Goal: Task Accomplishment & Management: Manage account settings

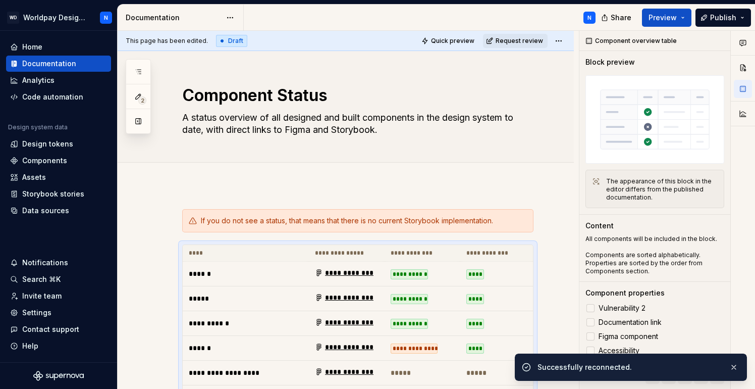
scroll to position [97, 0]
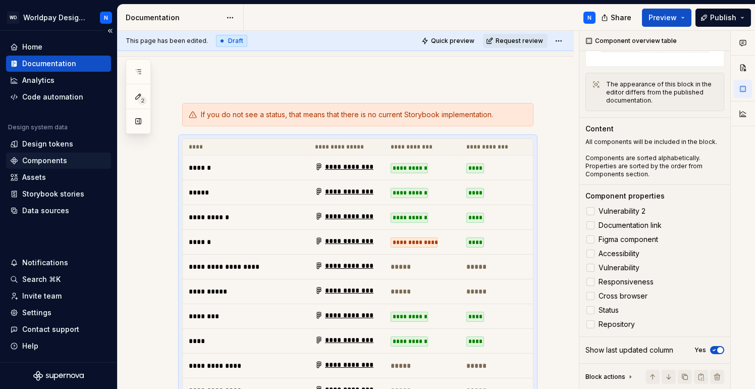
click at [65, 160] on div "Components" at bounding box center [44, 160] width 45 height 10
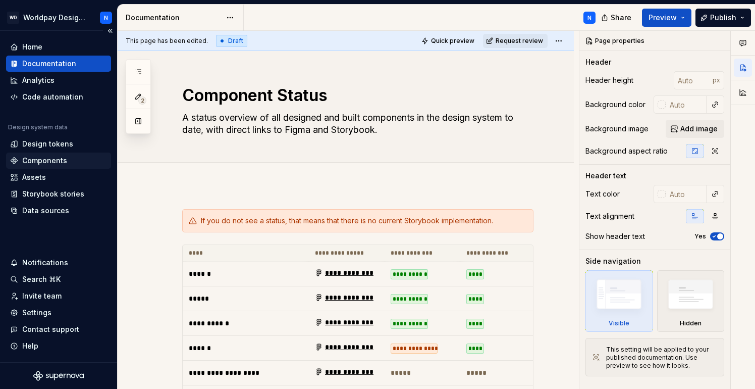
click at [65, 159] on div "Components" at bounding box center [44, 160] width 45 height 10
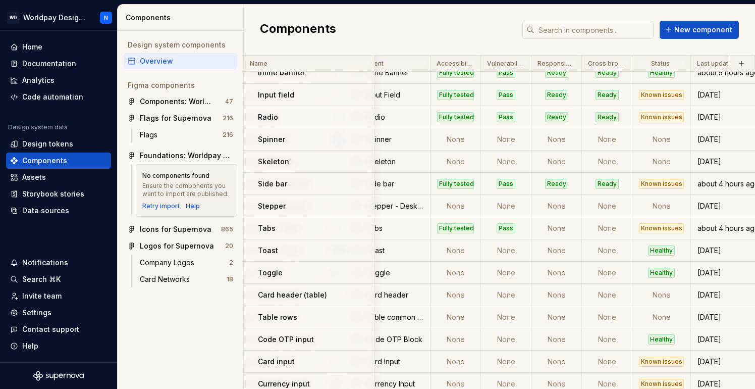
scroll to position [188, 216]
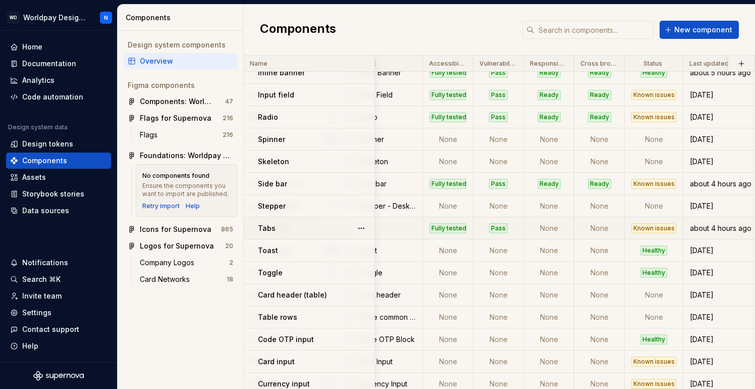
click at [554, 230] on td "None" at bounding box center [549, 228] width 50 height 22
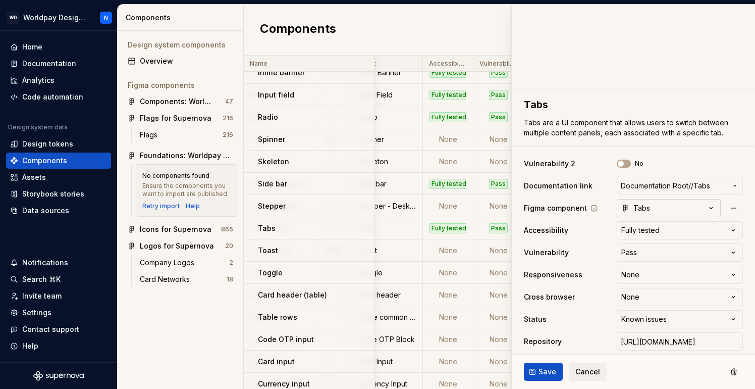
scroll to position [81, 0]
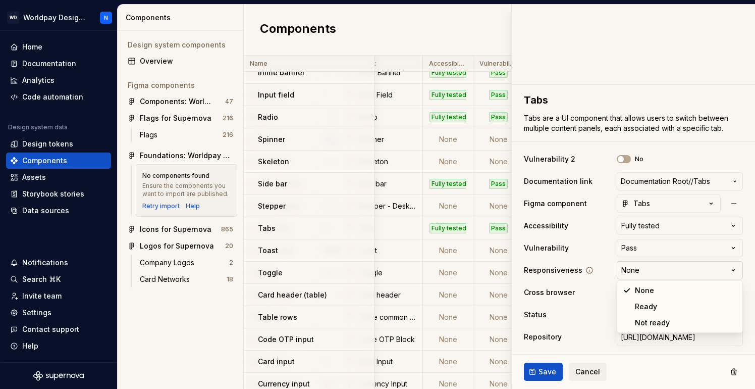
click at [656, 274] on html "WD Worldpay Design System N Home Documentation Analytics Code automation Design…" at bounding box center [377, 194] width 755 height 389
type textarea "*"
select select "**********"
type textarea "*"
click at [658, 297] on html "WD Worldpay Design System N Home Documentation Analytics Code automation Design…" at bounding box center [377, 194] width 755 height 389
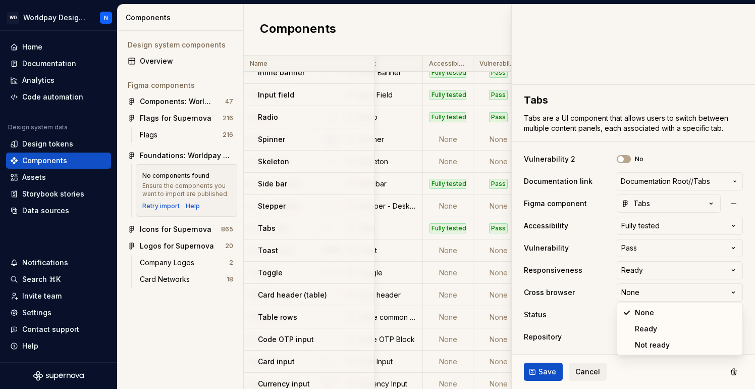
select select "**********"
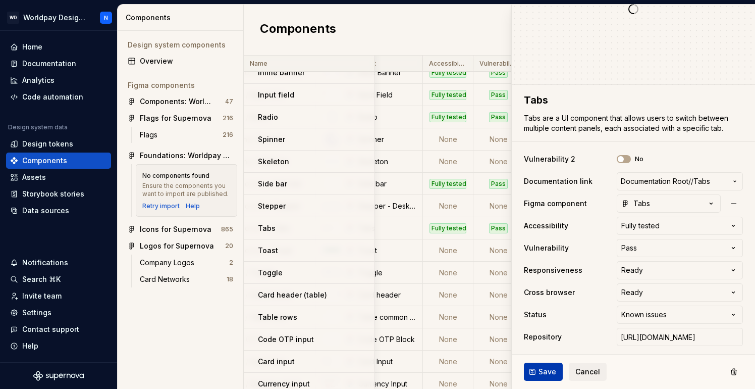
click at [545, 371] on span "Save" at bounding box center [547, 371] width 18 height 10
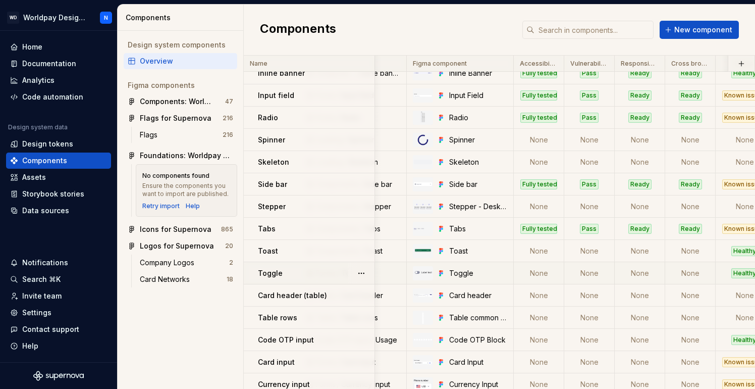
scroll to position [187, 111]
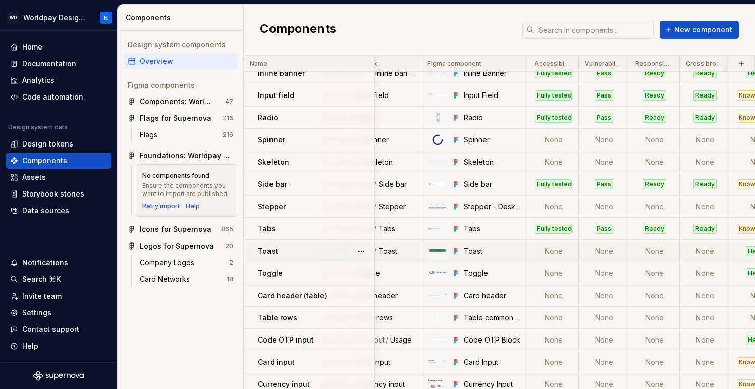
click at [557, 250] on td "None" at bounding box center [553, 251] width 50 height 22
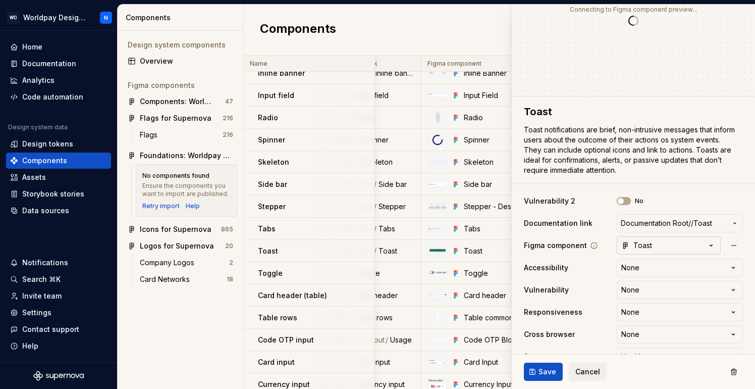
scroll to position [73, 0]
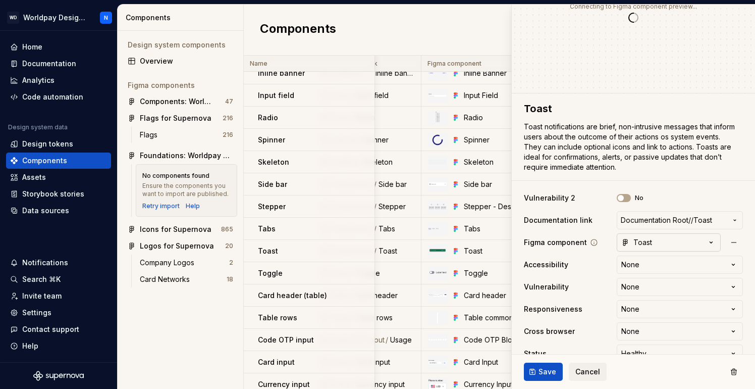
type textarea "*"
click at [657, 262] on html "WD Worldpay Design System N Home Documentation Analytics Code automation Design…" at bounding box center [377, 194] width 755 height 389
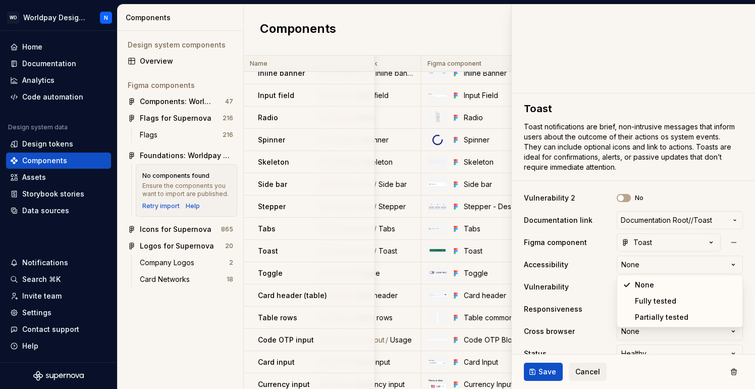
select select "**********"
type textarea "*"
click at [658, 286] on html "WD Worldpay Design System N Home Documentation Analytics Code automation Design…" at bounding box center [377, 194] width 755 height 389
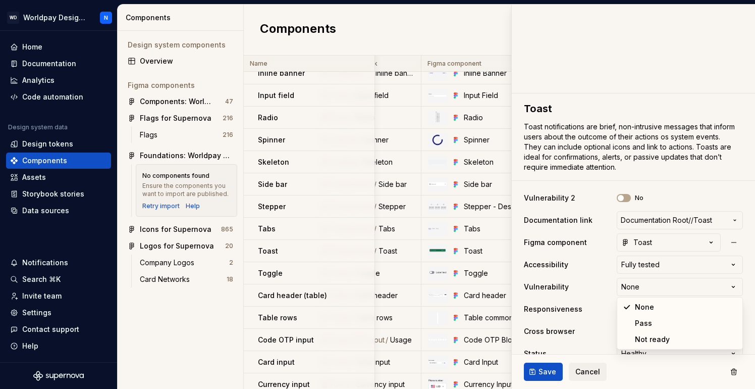
select select "**********"
type textarea "*"
click at [650, 308] on html "WD Worldpay Design System N Home Documentation Analytics Code automation Design…" at bounding box center [377, 194] width 755 height 389
select select "**********"
type textarea "*"
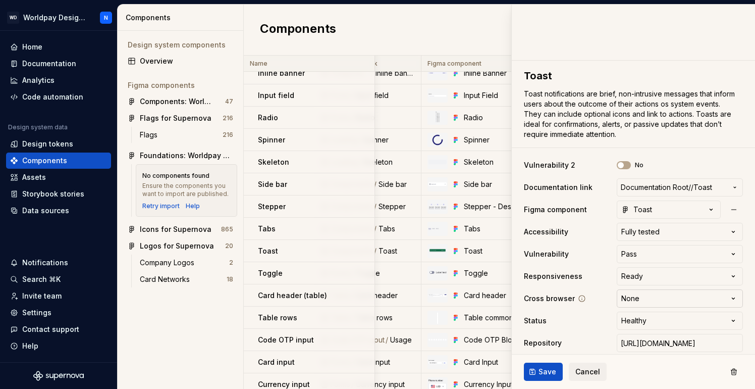
scroll to position [112, 0]
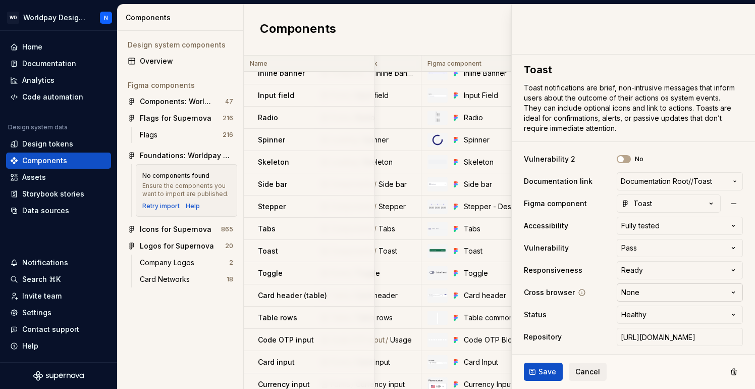
click at [667, 287] on html "WD Worldpay Design System N Home Documentation Analytics Code automation Design…" at bounding box center [377, 194] width 755 height 389
select select "**********"
click at [693, 336] on input "[URL][DOMAIN_NAME]" at bounding box center [680, 336] width 126 height 18
click at [702, 335] on input "[URL][DOMAIN_NAME]" at bounding box center [680, 336] width 126 height 18
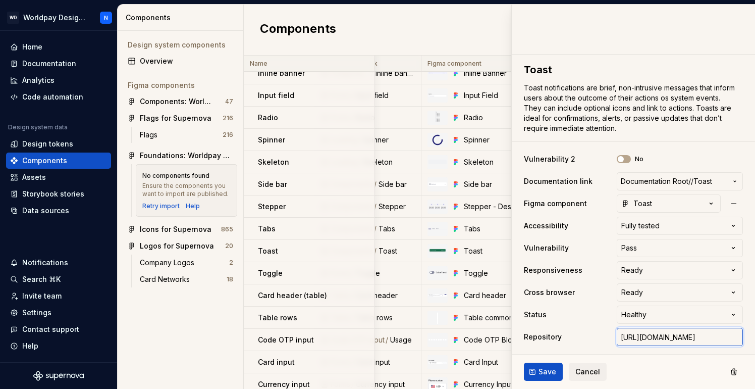
drag, startPoint x: 717, startPoint y: 335, endPoint x: 758, endPoint y: 340, distance: 41.7
click at [754, 340] on html "WD Worldpay Design System N Home Documentation Analytics Code automation Design…" at bounding box center [377, 194] width 755 height 389
click at [585, 327] on div "**********" at bounding box center [633, 248] width 219 height 200
click at [552, 369] on span "Save" at bounding box center [547, 371] width 18 height 10
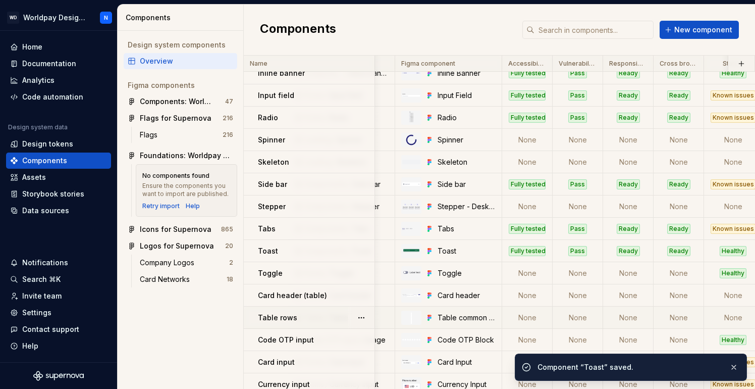
scroll to position [191, 137]
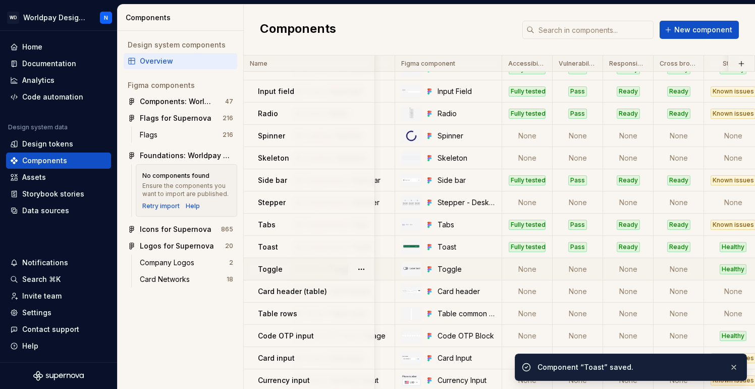
click at [528, 269] on td "None" at bounding box center [527, 269] width 50 height 22
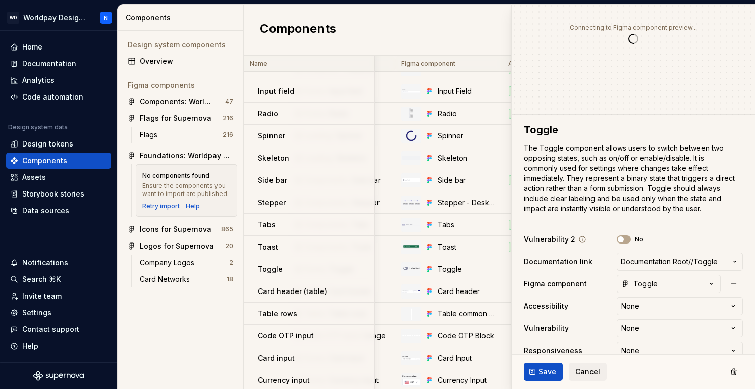
scroll to position [103, 0]
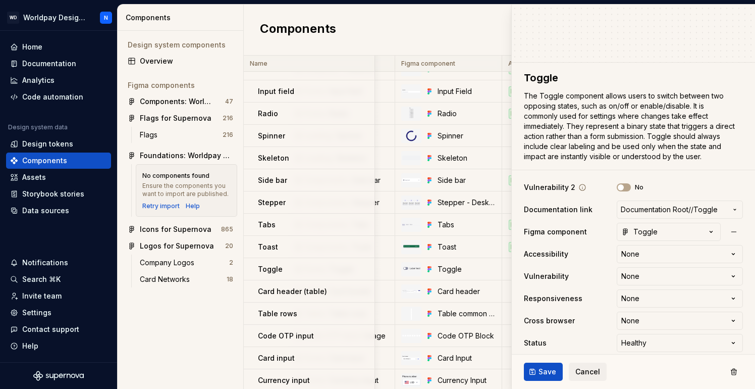
type textarea "*"
click at [655, 257] on html "WD Worldpay Design System N Home Documentation Analytics Code automation Design…" at bounding box center [377, 194] width 755 height 389
select select "**********"
type textarea "*"
click at [653, 276] on html "WD Worldpay Design System N Home Documentation Analytics Code automation Design…" at bounding box center [377, 194] width 755 height 389
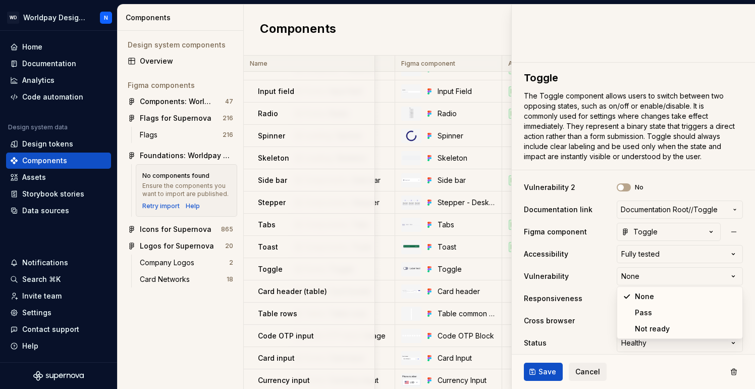
select select "**********"
type textarea "*"
click at [659, 296] on html "WD Worldpay Design System N Home Documentation Analytics Code automation Design…" at bounding box center [377, 194] width 755 height 389
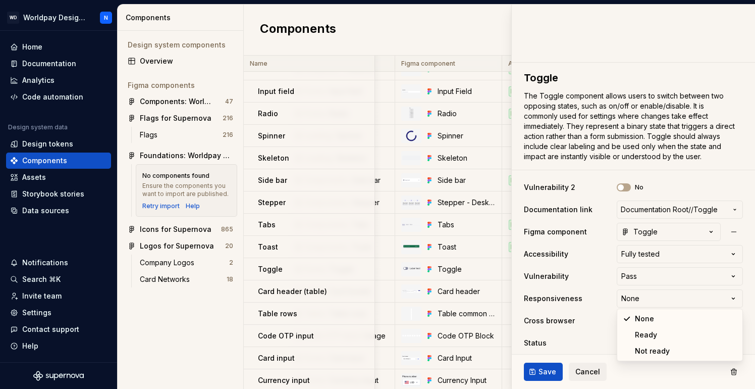
select select "**********"
type textarea "*"
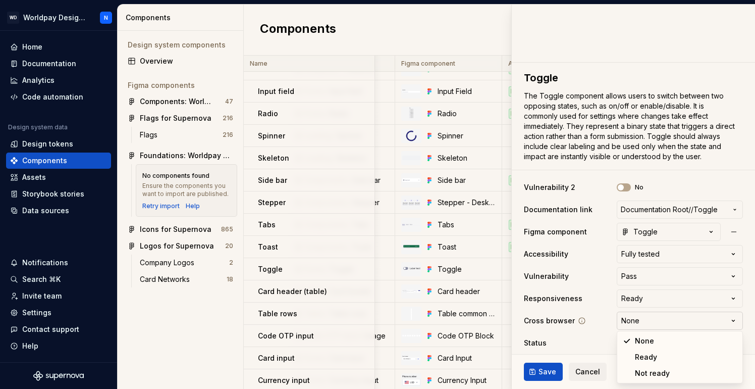
click at [660, 321] on html "WD Worldpay Design System N Home Documentation Analytics Code automation Design…" at bounding box center [377, 194] width 755 height 389
select select "**********"
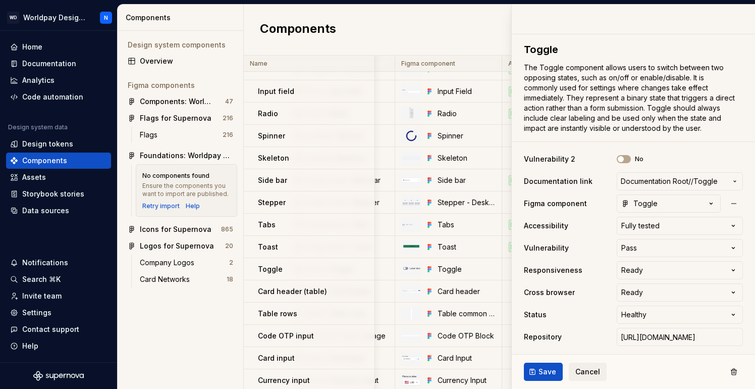
click at [550, 375] on ul "No internet connection. Reconnect to ensure all of your changes are synced." at bounding box center [631, 380] width 248 height 16
click at [697, 223] on html "WD Worldpay Design System N Home Documentation Analytics Code automation Design…" at bounding box center [377, 194] width 755 height 389
click at [539, 368] on html "WD Worldpay Design System N Home Documentation Analytics Code automation Design…" at bounding box center [377, 194] width 755 height 389
click at [542, 370] on span "Save" at bounding box center [547, 371] width 18 height 10
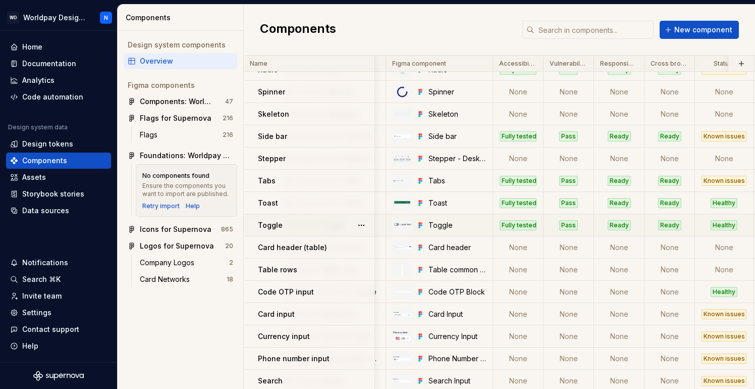
scroll to position [236, 146]
click at [530, 293] on td "None" at bounding box center [518, 291] width 50 height 22
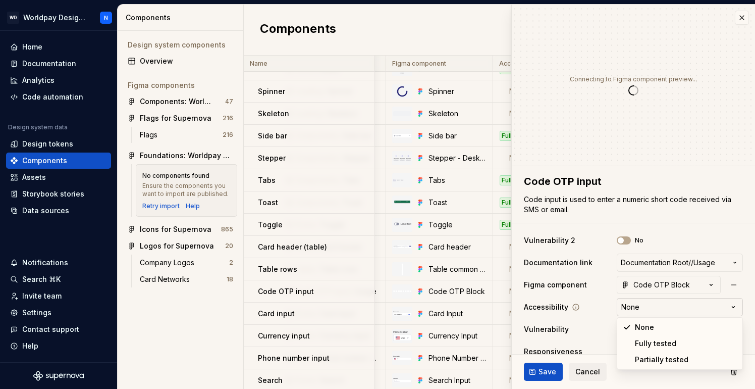
type textarea "*"
click at [668, 302] on html "WD Worldpay Design System N Home Documentation Analytics Code automation Design…" at bounding box center [377, 194] width 755 height 389
select select "**********"
type textarea "*"
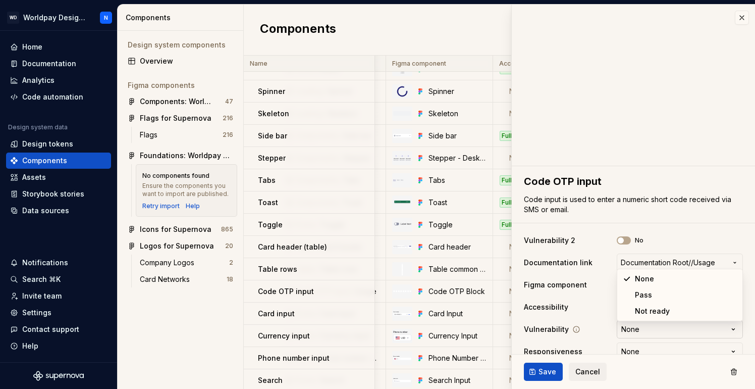
click at [653, 329] on html "WD Worldpay Design System N Home Documentation Analytics Code automation Design…" at bounding box center [377, 194] width 755 height 389
select select "**********"
type textarea "*"
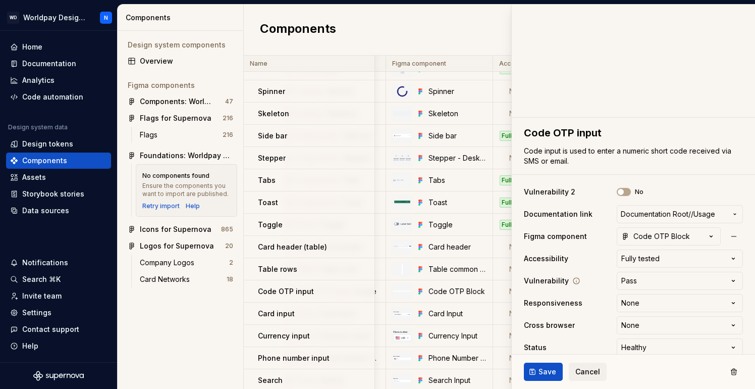
scroll to position [54, 0]
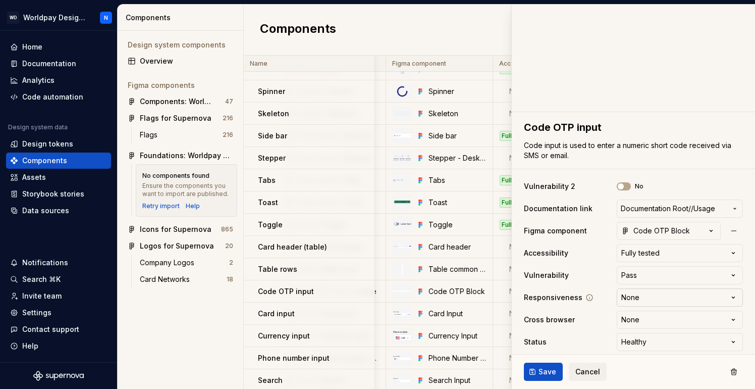
click at [649, 300] on html "WD Worldpay Design System N Home Documentation Analytics Code automation Design…" at bounding box center [377, 194] width 755 height 389
select select "**********"
type textarea "*"
click at [645, 321] on html "WD Worldpay Design System N Home Documentation Analytics Code automation Design…" at bounding box center [377, 194] width 755 height 389
select select "**********"
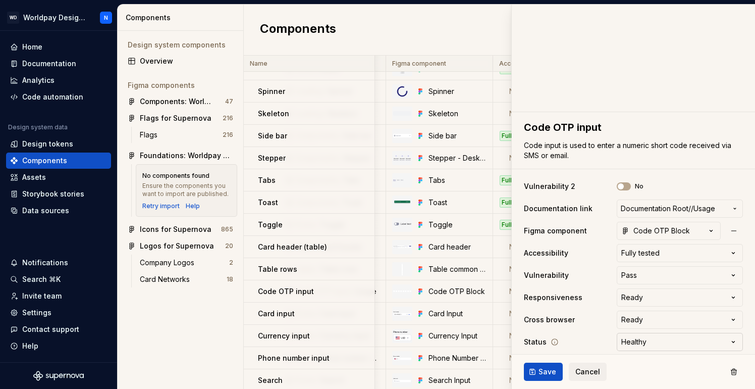
scroll to position [81, 0]
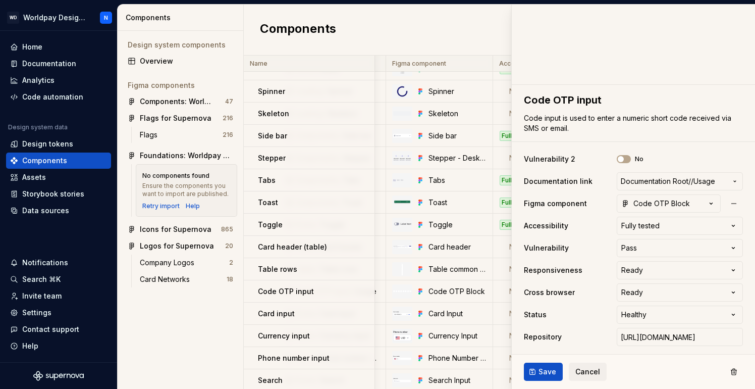
click at [545, 373] on ul "No internet connection. Reconnect to ensure all of your changes are synced." at bounding box center [631, 380] width 248 height 16
click at [543, 370] on span "Save" at bounding box center [547, 371] width 18 height 10
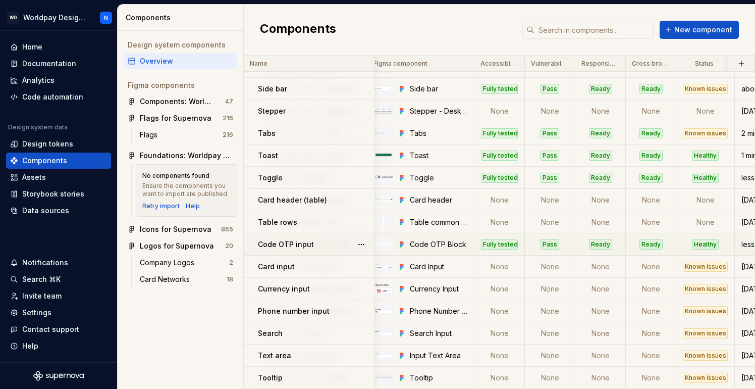
scroll to position [283, 171]
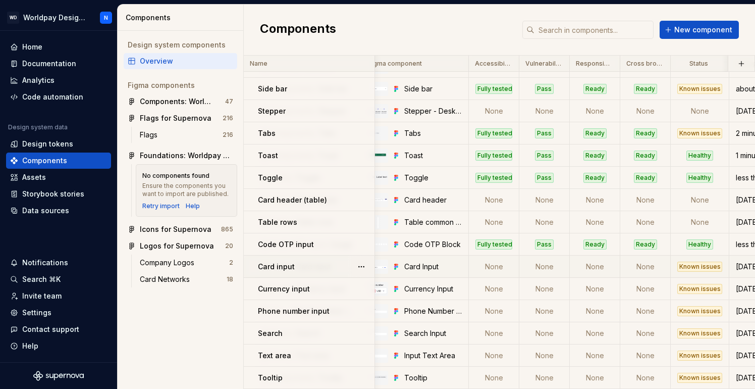
click at [492, 267] on td "None" at bounding box center [494, 266] width 50 height 22
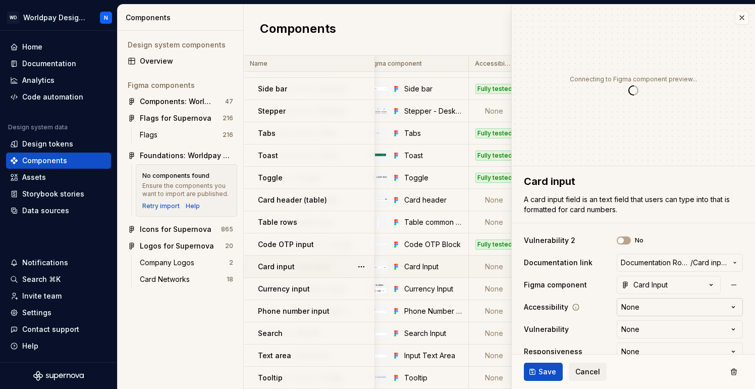
type textarea "*"
click at [671, 310] on html "WD Worldpay Design System N Home Documentation Analytics Code automation Design…" at bounding box center [377, 194] width 755 height 389
select select "**********"
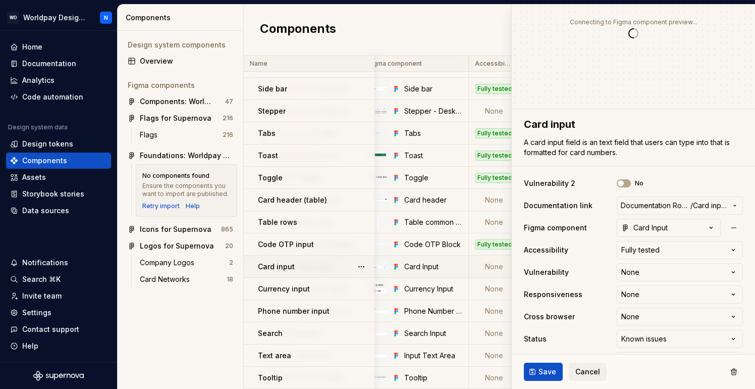
scroll to position [61, 0]
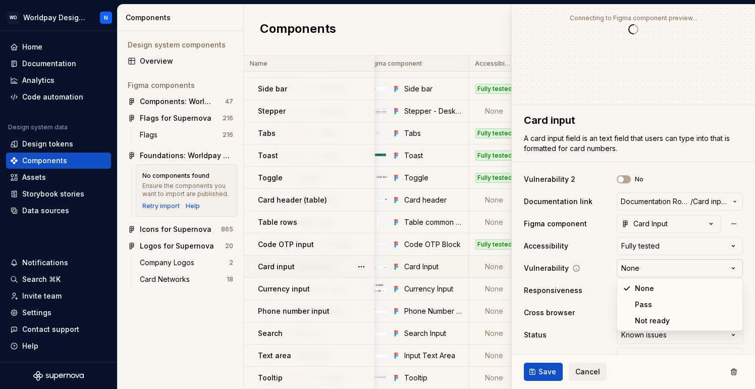
click at [660, 266] on html "WD Worldpay Design System N Home Documentation Analytics Code automation Design…" at bounding box center [377, 194] width 755 height 389
type textarea "*"
select select "**********"
type textarea "*"
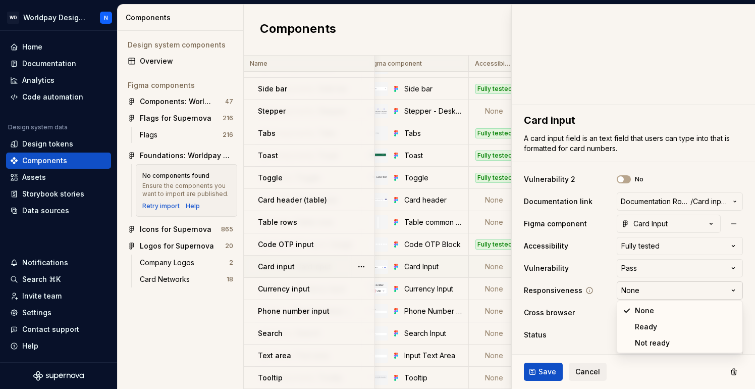
click at [650, 291] on html "WD Worldpay Design System N Home Documentation Analytics Code automation Design…" at bounding box center [377, 194] width 755 height 389
select select "**********"
type textarea "*"
click at [649, 316] on html "WD Worldpay Design System N Home Documentation Analytics Code automation Design…" at bounding box center [377, 194] width 755 height 389
select select "**********"
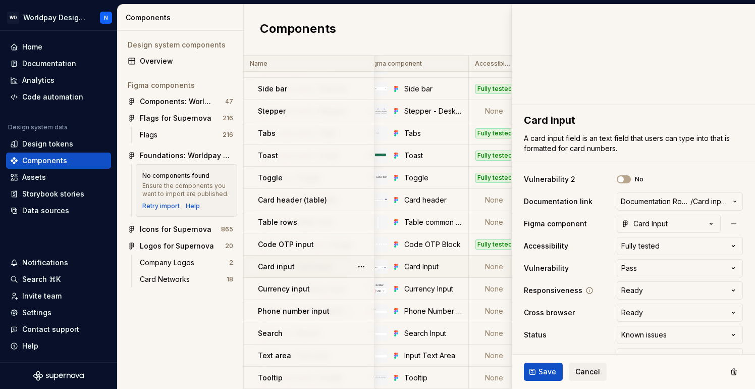
scroll to position [81, 0]
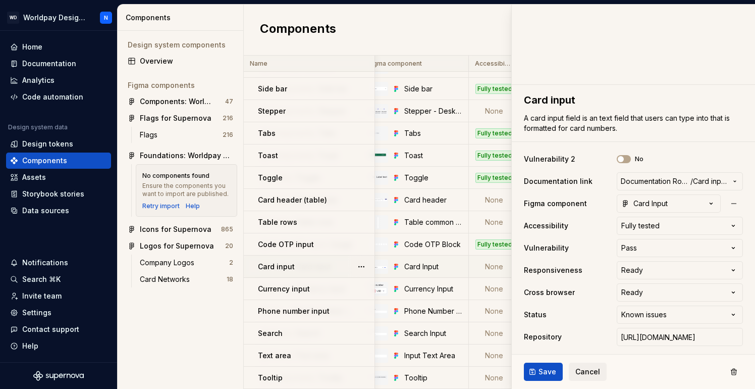
click at [545, 373] on ul "No internet connection. Reconnect to ensure all of your changes are synced." at bounding box center [631, 380] width 248 height 16
click at [537, 367] on button "Save" at bounding box center [543, 371] width 39 height 18
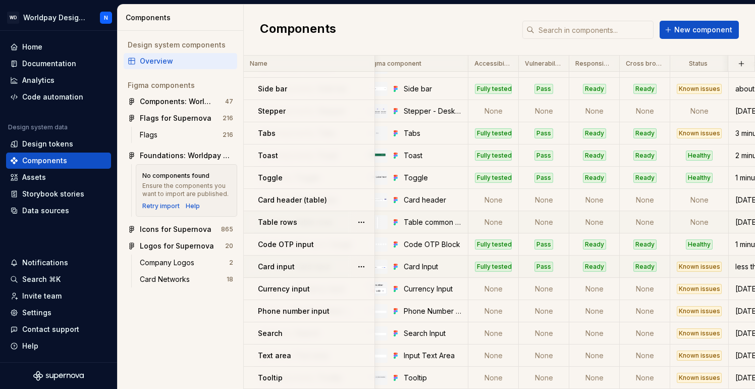
scroll to position [283, 170]
click at [495, 312] on td "None" at bounding box center [495, 311] width 50 height 22
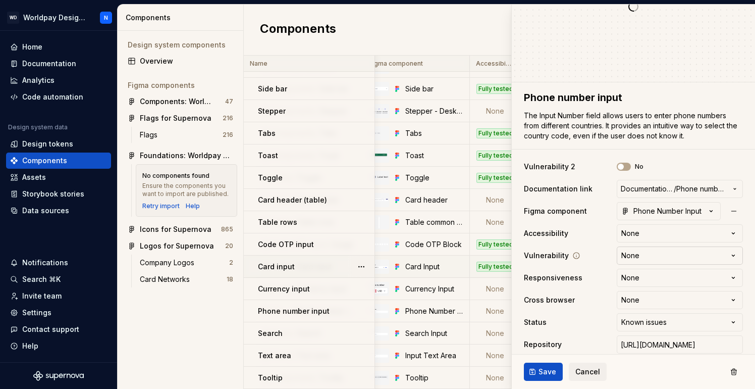
scroll to position [91, 0]
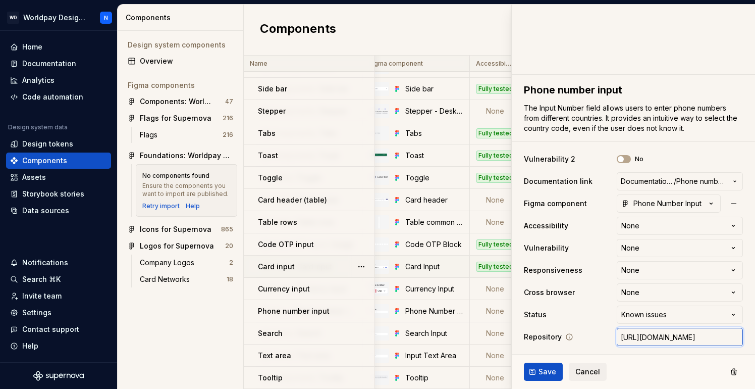
click at [681, 334] on input "[URL][DOMAIN_NAME]" at bounding box center [680, 336] width 126 height 18
click at [700, 337] on input "[URL][DOMAIN_NAME]" at bounding box center [680, 336] width 126 height 18
drag, startPoint x: 690, startPoint y: 336, endPoint x: 757, endPoint y: 337, distance: 67.6
click at [754, 337] on html "WD Worldpay Design System N Home Documentation Analytics Code automation Design…" at bounding box center [377, 194] width 755 height 389
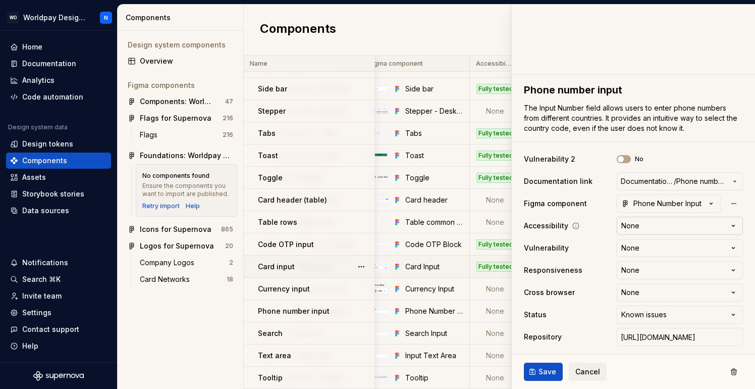
type textarea "*"
click at [654, 223] on html "WD Worldpay Design System N Home Documentation Analytics Code automation Design…" at bounding box center [377, 194] width 755 height 389
select select "**********"
type textarea "*"
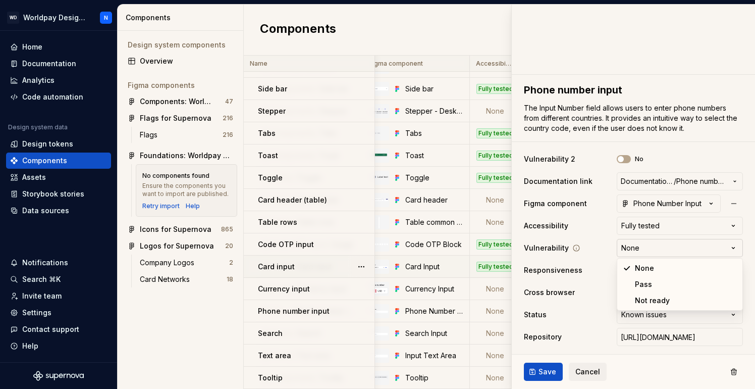
click at [657, 246] on html "WD Worldpay Design System N Home Documentation Analytics Code automation Design…" at bounding box center [377, 194] width 755 height 389
select select "**********"
type textarea "*"
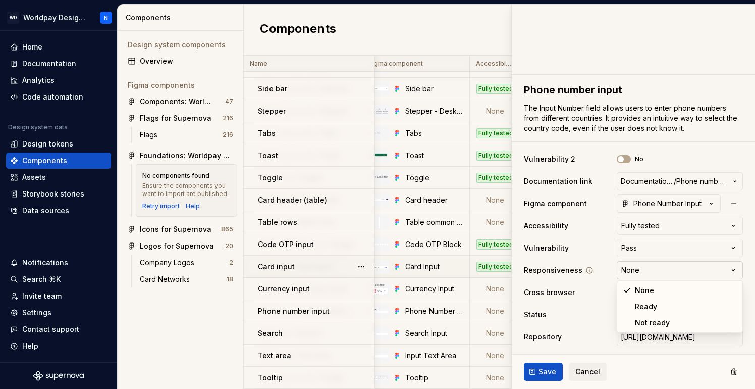
click at [657, 268] on html "WD Worldpay Design System N Home Documentation Analytics Code automation Design…" at bounding box center [377, 194] width 755 height 389
select select "**********"
type textarea "*"
click at [660, 294] on html "WD Worldpay Design System N Home Documentation Analytics Code automation Design…" at bounding box center [377, 194] width 755 height 389
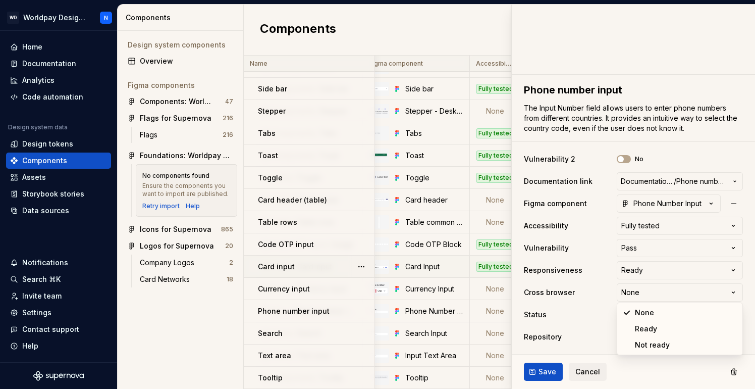
select select "**********"
click at [662, 310] on html "WD Worldpay Design System N Home Documentation Analytics Code automation Design…" at bounding box center [377, 194] width 755 height 389
click at [580, 307] on html "WD Worldpay Design System N Home Documentation Analytics Code automation Design…" at bounding box center [377, 194] width 755 height 389
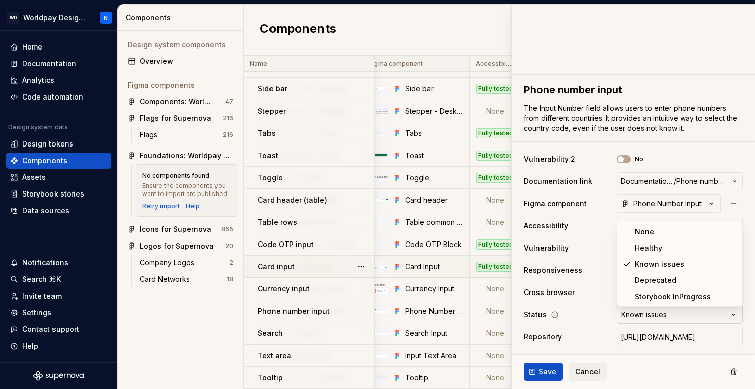
click at [654, 314] on html "WD Worldpay Design System N Home Documentation Analytics Code automation Design…" at bounding box center [377, 194] width 755 height 389
click at [646, 364] on html "WD Worldpay Design System N Home Documentation Analytics Code automation Design…" at bounding box center [377, 194] width 755 height 389
click at [547, 374] on ul "No internet connection. Reconnect to ensure all of your changes are synced." at bounding box center [631, 380] width 248 height 16
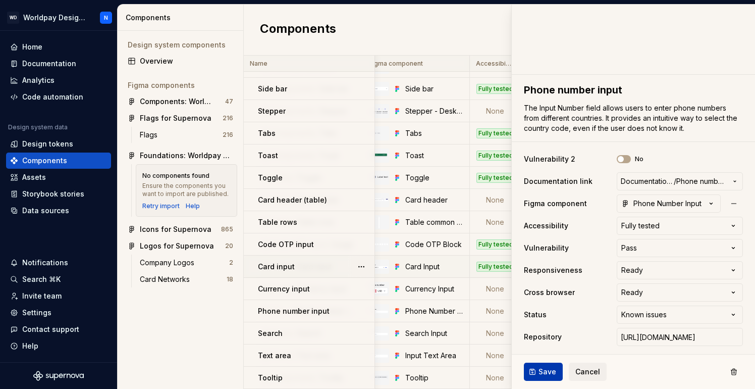
click at [543, 369] on span "Save" at bounding box center [547, 371] width 18 height 10
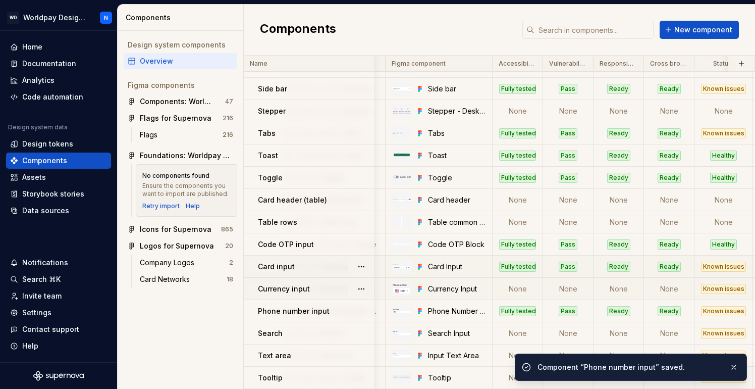
scroll to position [283, 145]
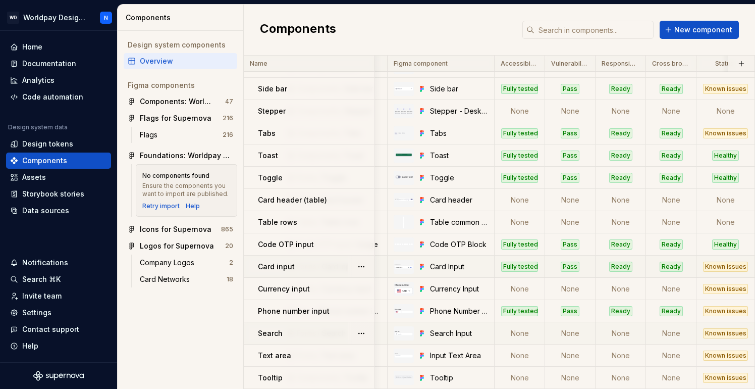
click at [575, 336] on td "None" at bounding box center [570, 333] width 50 height 22
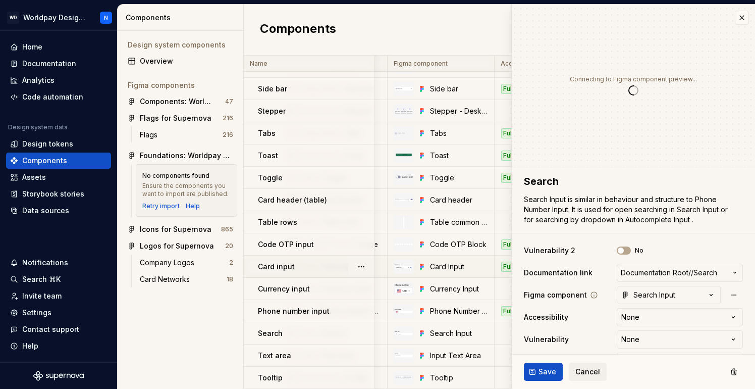
scroll to position [91, 0]
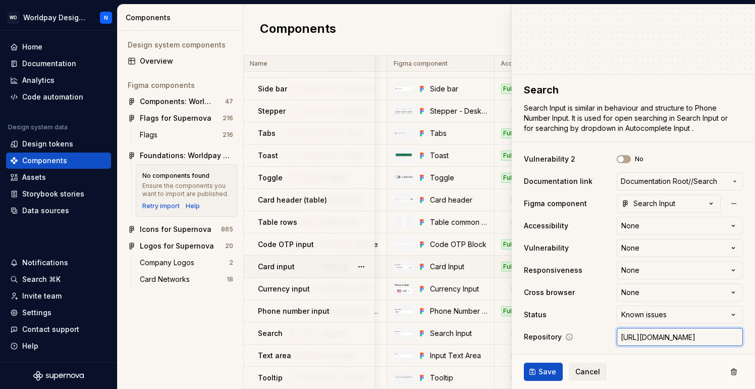
click at [658, 338] on input "[URL][DOMAIN_NAME]" at bounding box center [680, 336] width 126 height 18
click at [677, 335] on input "[URL][DOMAIN_NAME]" at bounding box center [680, 336] width 126 height 18
drag, startPoint x: 687, startPoint y: 336, endPoint x: 754, endPoint y: 336, distance: 66.6
click at [754, 336] on html "WD Worldpay Design System N Home Documentation Analytics Code automation Design…" at bounding box center [377, 194] width 755 height 389
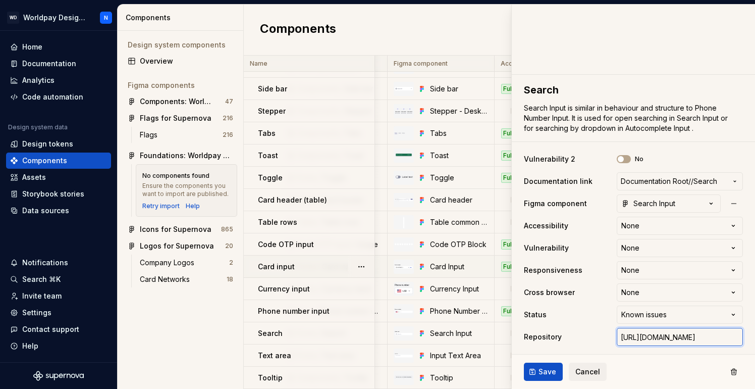
drag, startPoint x: 718, startPoint y: 338, endPoint x: 754, endPoint y: 338, distance: 36.3
click at [754, 338] on div "**********" at bounding box center [633, 214] width 243 height 279
click at [723, 339] on input "[URL][DOMAIN_NAME]" at bounding box center [680, 336] width 126 height 18
type textarea "*"
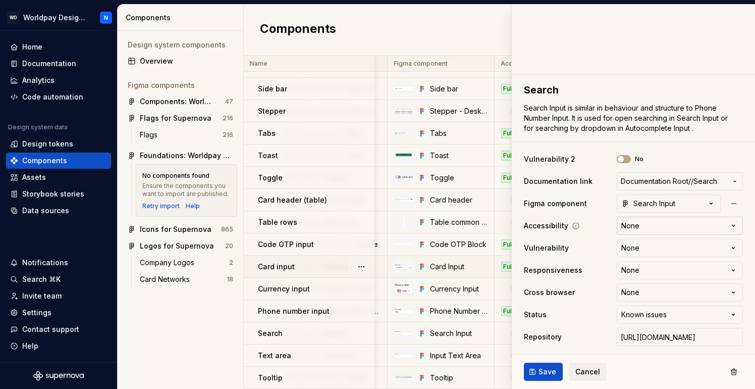
click at [664, 223] on html "WD Worldpay Design System N Home Documentation Analytics Code automation Design…" at bounding box center [377, 194] width 755 height 389
select select "**********"
type textarea "*"
click at [658, 249] on html "WD Worldpay Design System N Home Documentation Analytics Code automation Design…" at bounding box center [377, 194] width 755 height 389
select select "**********"
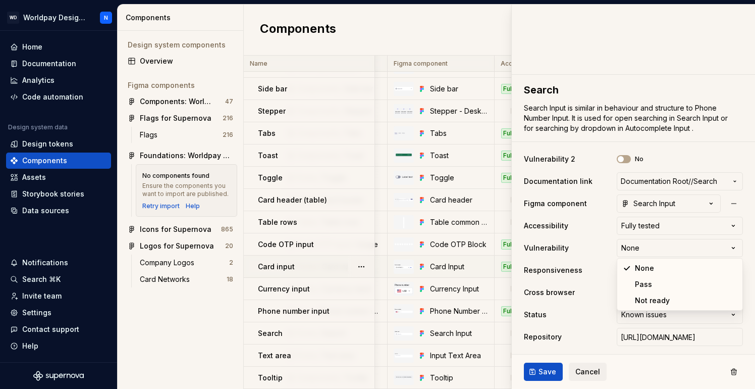
type textarea "*"
click at [656, 271] on html "WD Worldpay Design System N Home Documentation Analytics Code automation Design…" at bounding box center [377, 194] width 755 height 389
select select "**********"
type textarea "*"
click at [656, 294] on html "WD Worldpay Design System N Home Documentation Analytics Code automation Design…" at bounding box center [377, 194] width 755 height 389
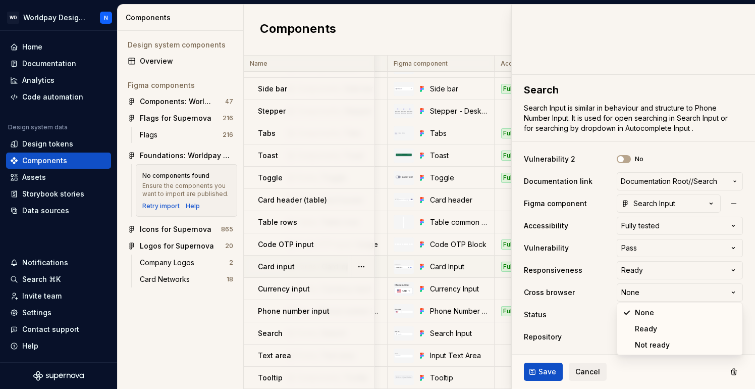
select select "**********"
click at [541, 371] on span "Save" at bounding box center [547, 371] width 18 height 10
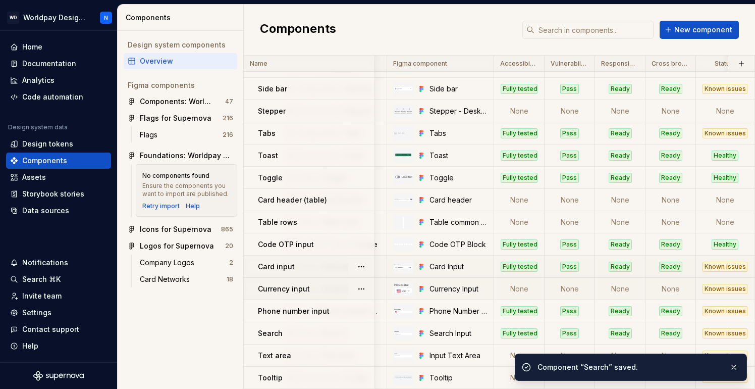
scroll to position [283, 145]
click at [736, 367] on button "button" at bounding box center [733, 367] width 13 height 14
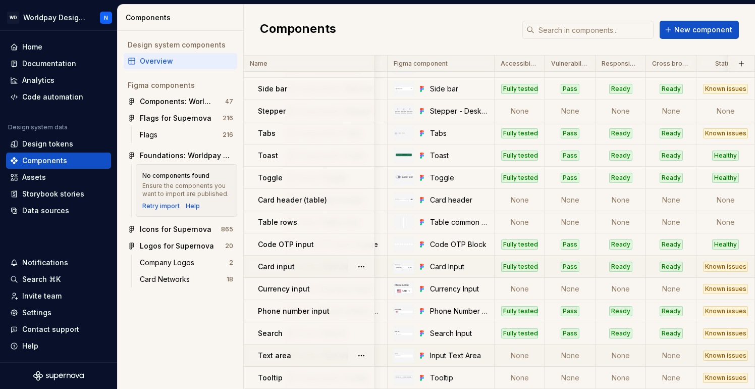
click at [519, 354] on td "None" at bounding box center [520, 355] width 50 height 22
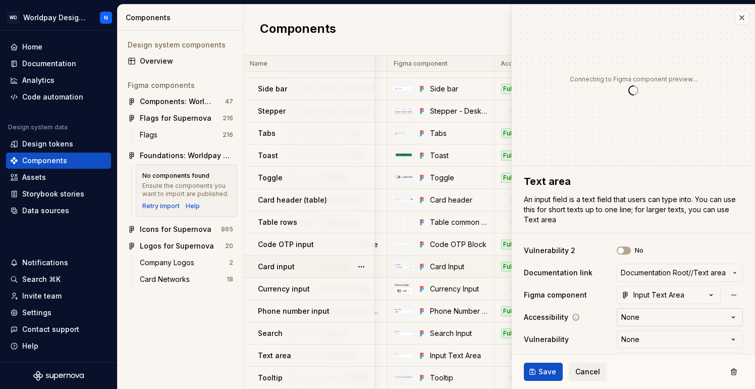
type textarea "*"
click at [654, 317] on html "WD Worldpay Design System N Home Documentation Analytics Code automation Design…" at bounding box center [377, 194] width 755 height 389
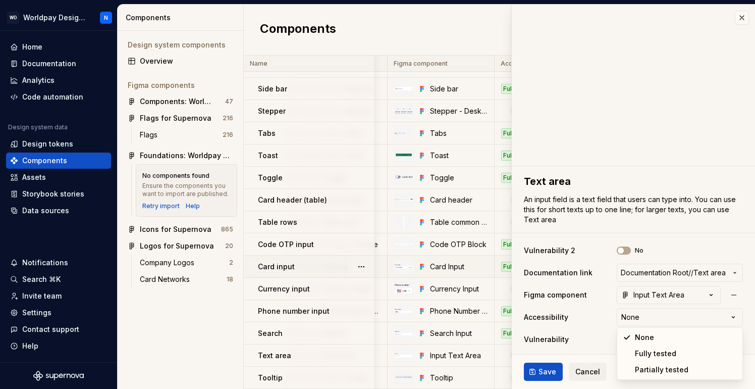
select select "**********"
type textarea "*"
click at [657, 338] on html "WD Worldpay Design System N Home Documentation Analytics Code automation Design…" at bounding box center [377, 194] width 755 height 389
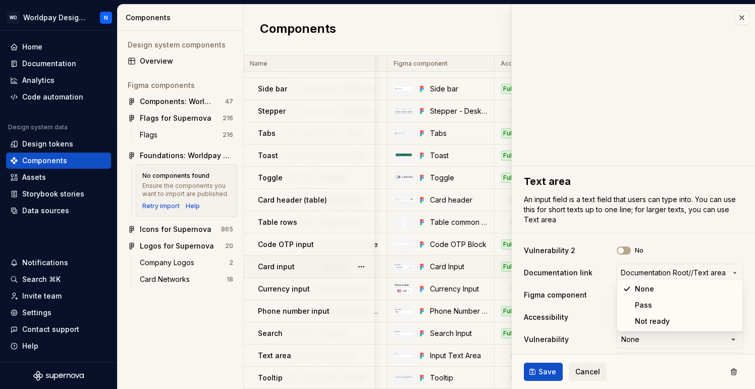
select select "**********"
type textarea "*"
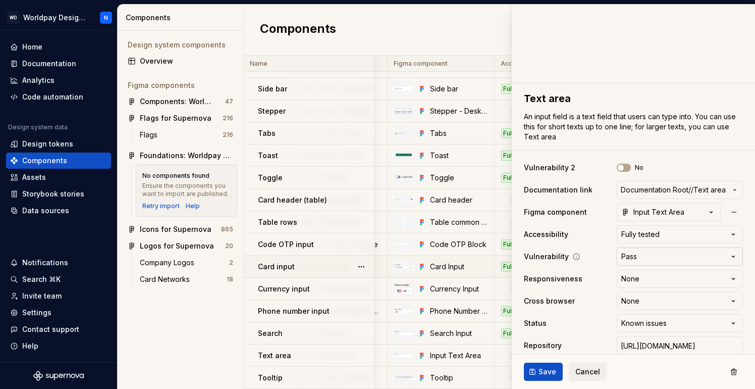
scroll to position [91, 0]
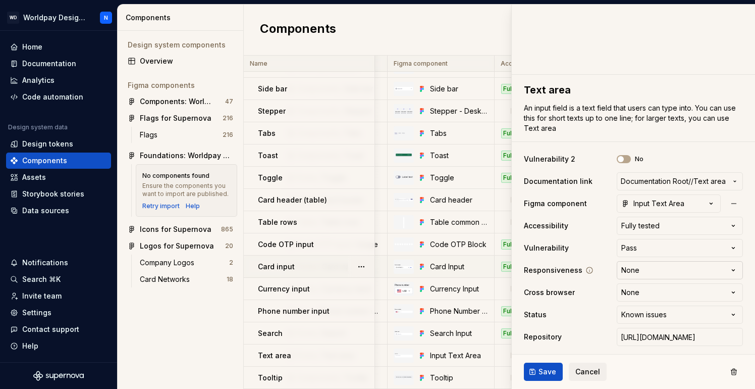
click at [652, 271] on html "WD Worldpay Design System N Home Documentation Analytics Code automation Design…" at bounding box center [377, 194] width 755 height 389
select select "**********"
type textarea "*"
click at [652, 290] on html "WD Worldpay Design System N Home Documentation Analytics Code automation Design…" at bounding box center [377, 194] width 755 height 389
select select "**********"
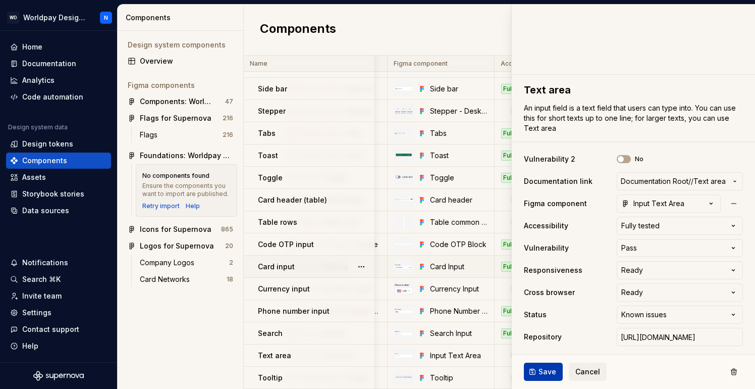
click at [547, 370] on span "Save" at bounding box center [547, 371] width 18 height 10
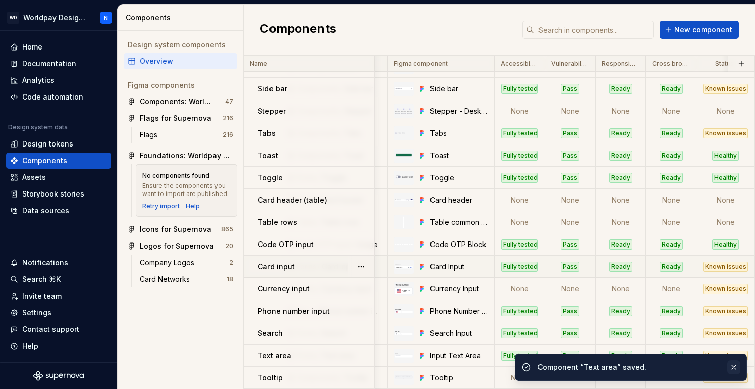
click at [735, 367] on button "button" at bounding box center [733, 367] width 13 height 14
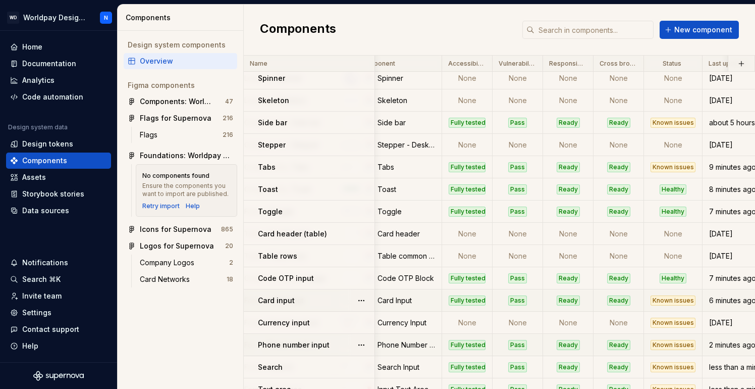
scroll to position [283, 197]
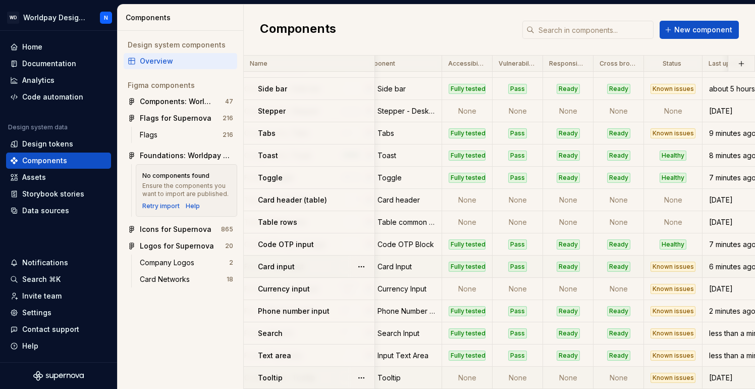
click at [472, 379] on td "None" at bounding box center [467, 377] width 50 height 22
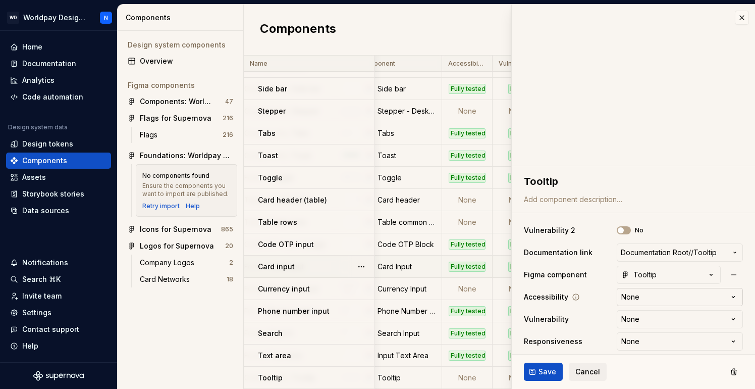
type textarea "*"
click at [670, 293] on html "WD Worldpay Design System N Home Documentation Analytics Code automation Design…" at bounding box center [377, 194] width 755 height 389
select select "**********"
type textarea "*"
click at [665, 315] on html "WD Worldpay Design System N Home Documentation Analytics Code automation Design…" at bounding box center [377, 194] width 755 height 389
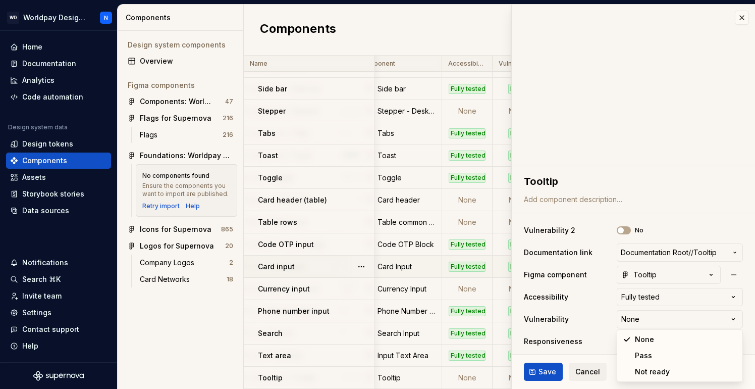
select select "**********"
type textarea "*"
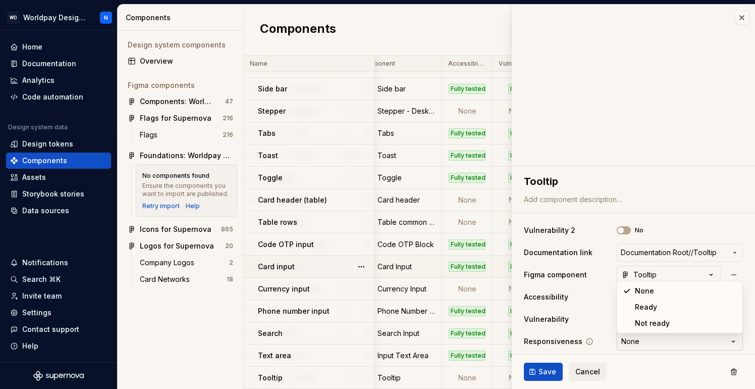
click at [665, 335] on html "WD Worldpay Design System N Home Documentation Analytics Code automation Design…" at bounding box center [377, 194] width 755 height 389
select select "**********"
type textarea "*"
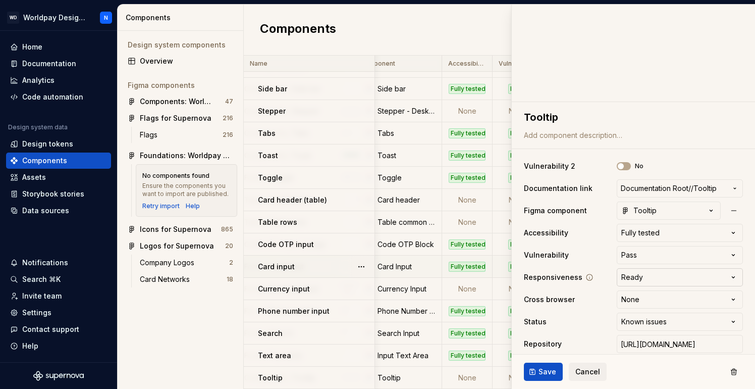
scroll to position [71, 0]
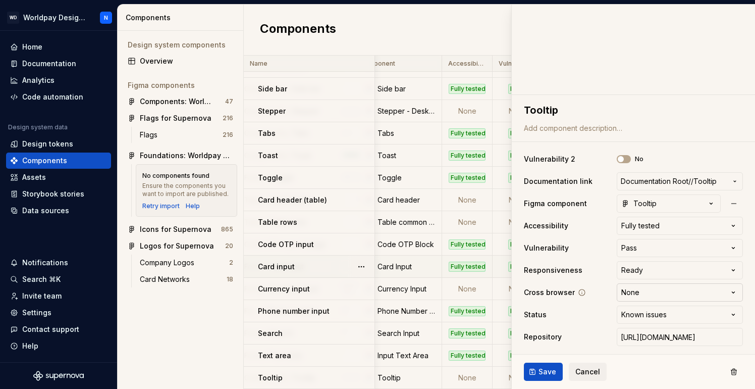
click at [651, 291] on html "WD Worldpay Design System N Home Documentation Analytics Code automation Design…" at bounding box center [377, 194] width 755 height 389
select select "**********"
click at [542, 371] on span "Save" at bounding box center [547, 371] width 18 height 10
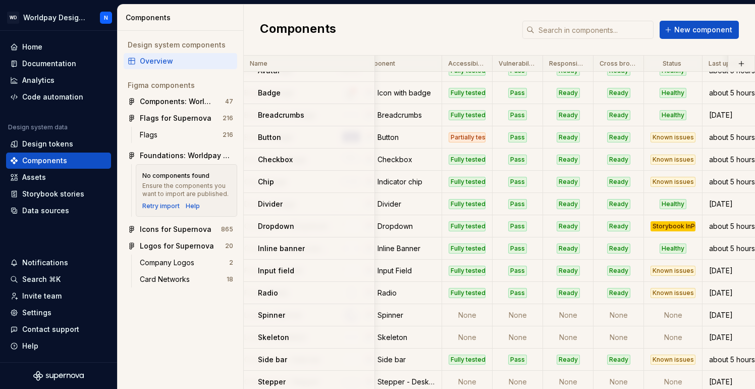
scroll to position [5, 197]
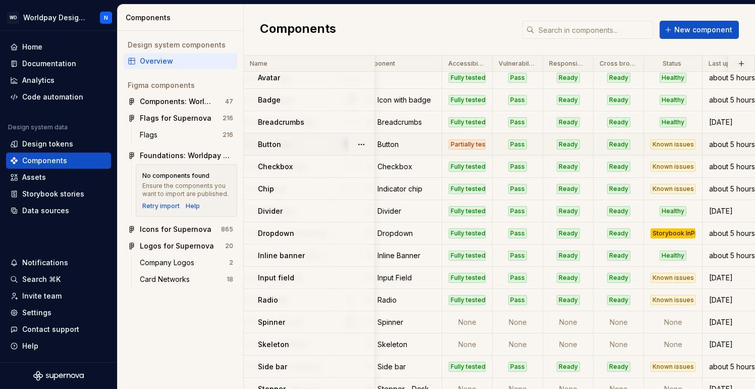
click at [471, 144] on div "Partially tested" at bounding box center [467, 144] width 37 height 10
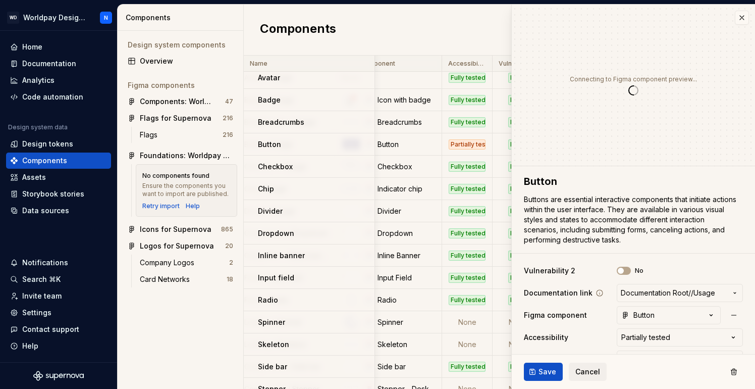
type textarea "*"
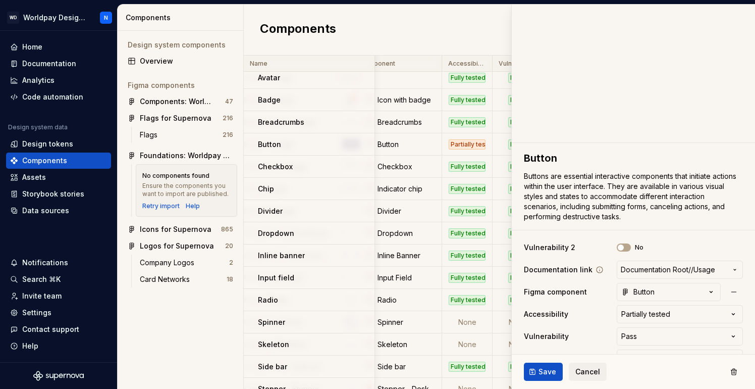
scroll to position [30, 0]
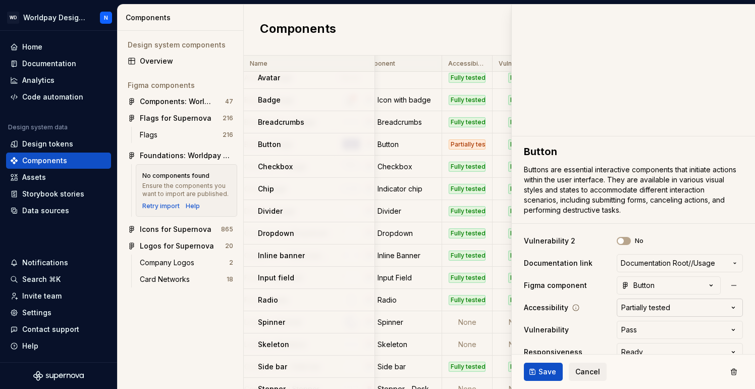
click at [668, 309] on html "WD Worldpay Design System N Home Documentation Analytics Code automation Design…" at bounding box center [377, 194] width 755 height 389
select select "**********"
click at [548, 370] on span "Save" at bounding box center [547, 371] width 18 height 10
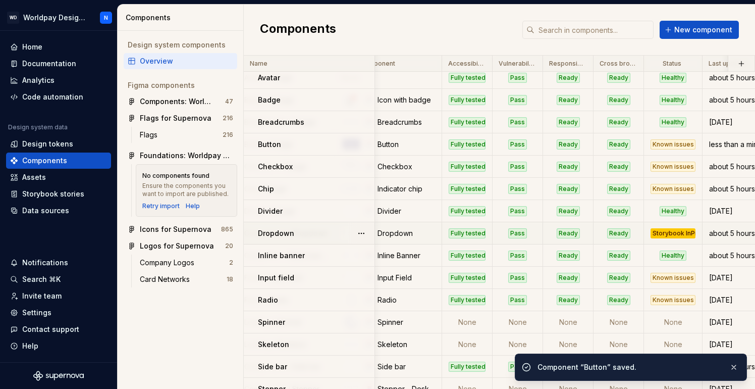
click at [676, 232] on div "Storybook InProgress" at bounding box center [672, 233] width 45 height 10
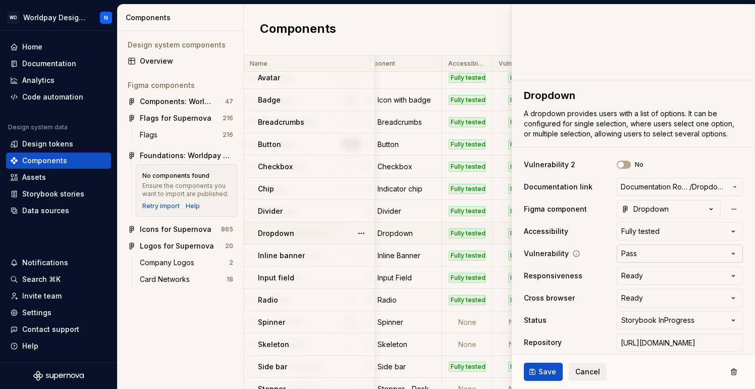
scroll to position [91, 0]
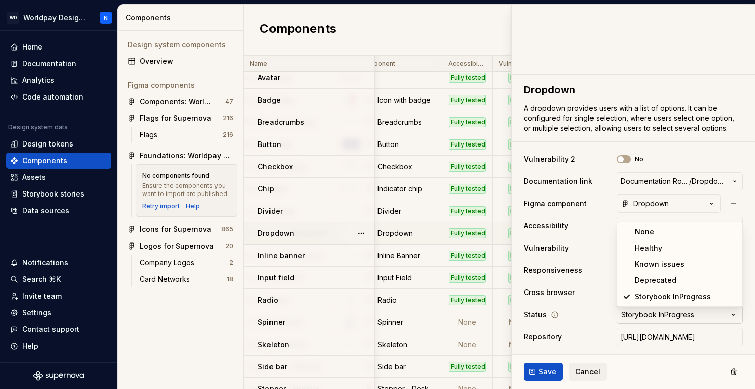
click at [673, 312] on html "WD Worldpay Design System N Home Documentation Analytics Code automation Design…" at bounding box center [377, 194] width 755 height 389
type textarea "*"
select select "**********"
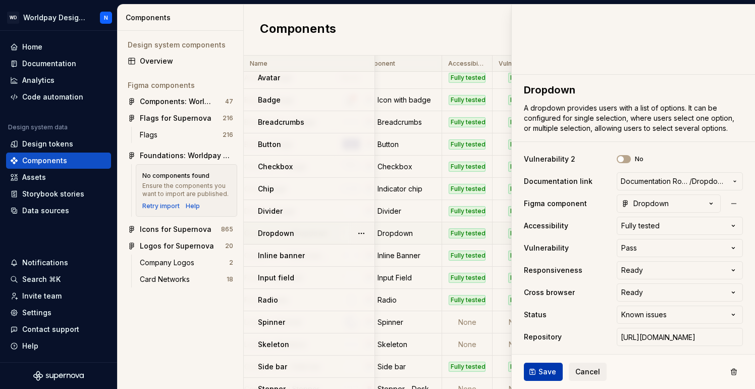
click at [547, 370] on span "Save" at bounding box center [547, 371] width 18 height 10
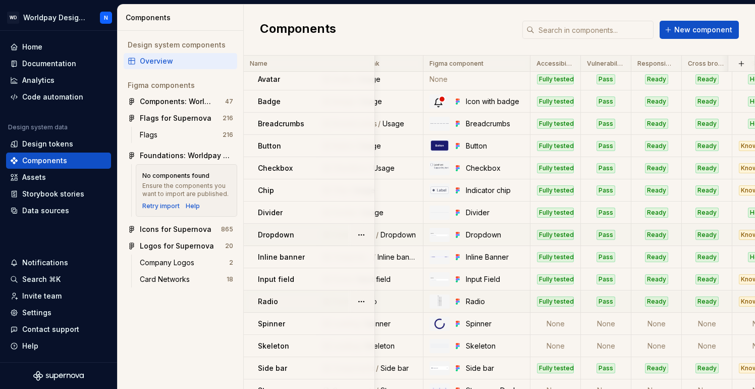
scroll to position [4, 0]
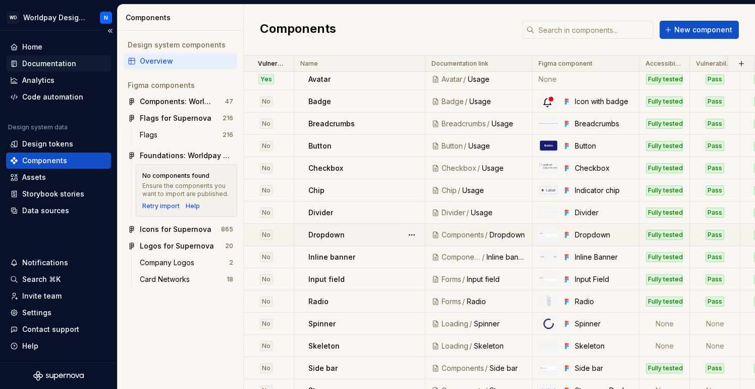
click at [65, 65] on div "Documentation" at bounding box center [49, 64] width 54 height 10
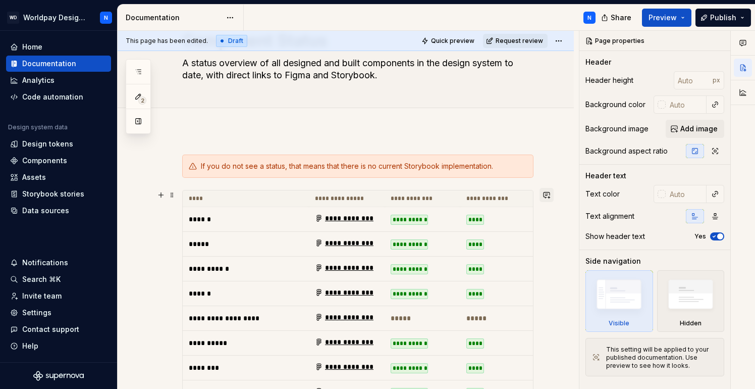
scroll to position [64, 0]
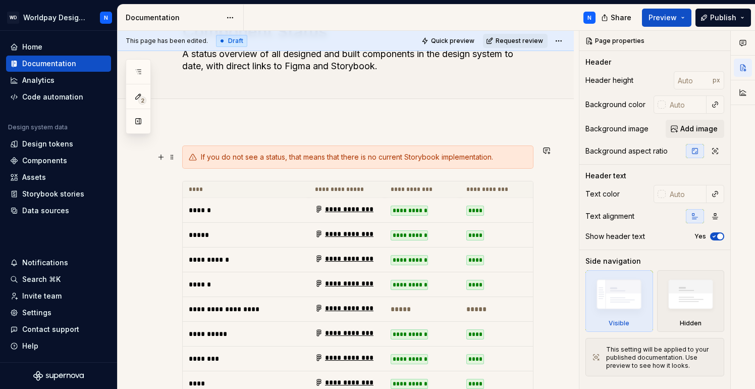
click at [460, 155] on div "If you do not see a status, that means that there is no current Storybook imple…" at bounding box center [364, 157] width 326 height 10
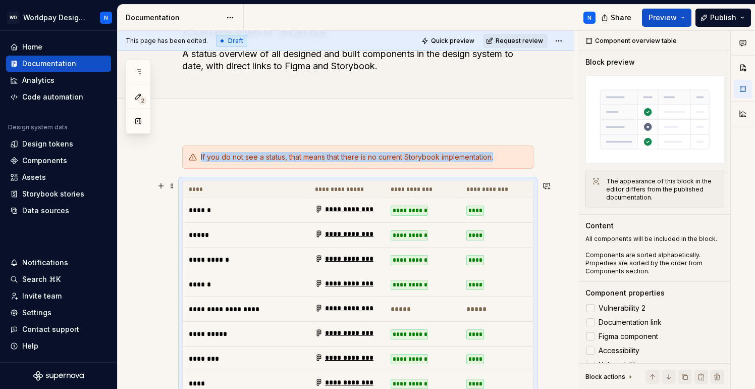
click at [497, 218] on td "****" at bounding box center [498, 210] width 76 height 25
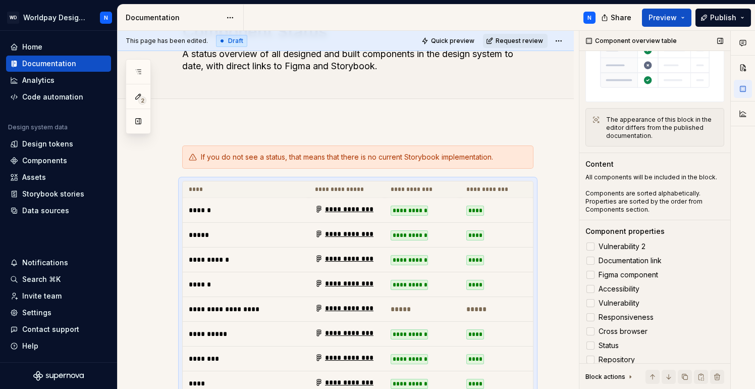
scroll to position [97, 0]
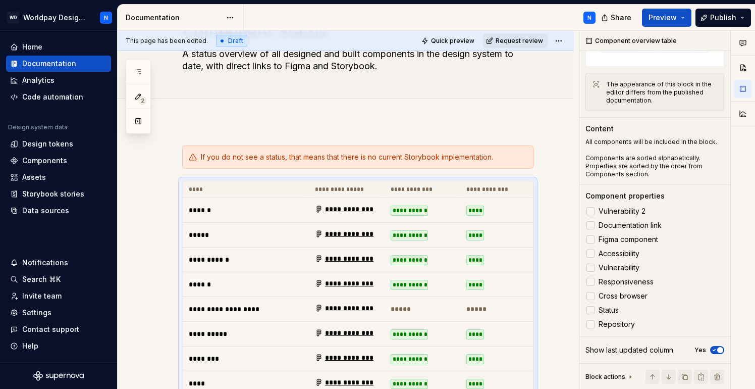
click at [611, 376] on ul "No internet connection. Reconnect to ensure all of your changes are synced." at bounding box center [631, 380] width 248 height 16
click at [628, 374] on ul "No internet connection. Reconnect to ensure all of your changes are synced." at bounding box center [631, 380] width 248 height 16
click at [629, 376] on ul "No internet connection. Reconnect to ensure all of your changes are synced." at bounding box center [631, 380] width 248 height 16
click at [628, 376] on ul "No internet connection. Reconnect to ensure all of your changes are synced." at bounding box center [631, 380] width 248 height 16
click at [606, 376] on ul "No internet connection. Reconnect to ensure all of your changes are synced." at bounding box center [631, 380] width 248 height 16
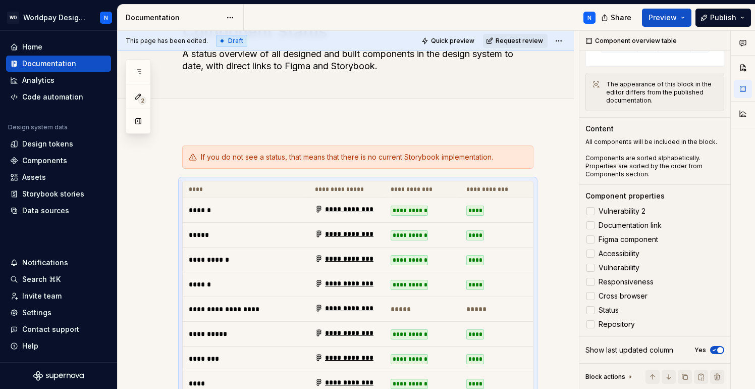
click at [606, 376] on ul "No internet connection. Reconnect to ensure all of your changes are synced." at bounding box center [631, 380] width 248 height 16
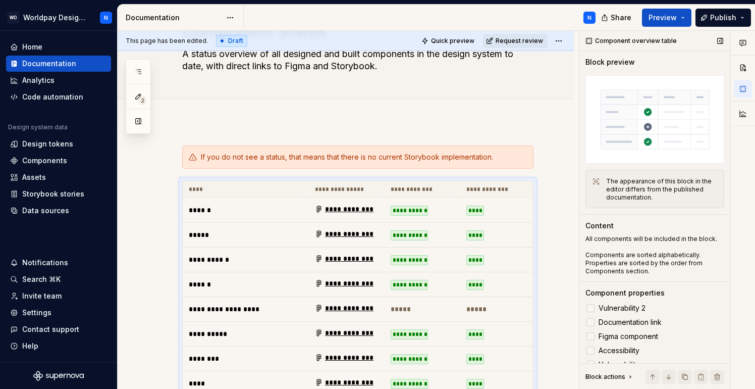
scroll to position [3, 0]
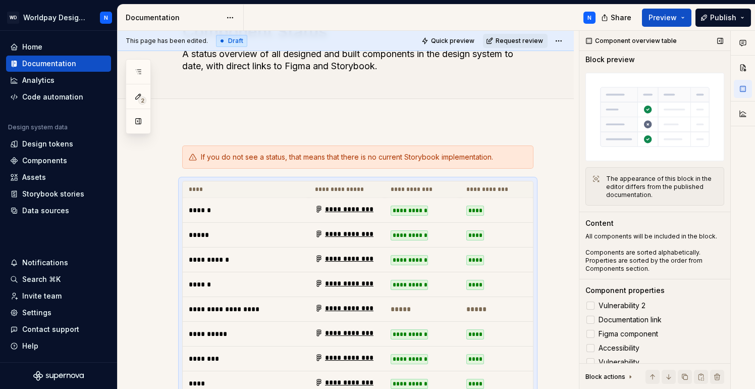
click at [635, 188] on div "The appearance of this block in the editor differs from the published documenta…" at bounding box center [662, 187] width 112 height 24
click at [624, 126] on img at bounding box center [654, 117] width 139 height 88
click at [624, 121] on img at bounding box center [654, 117] width 139 height 88
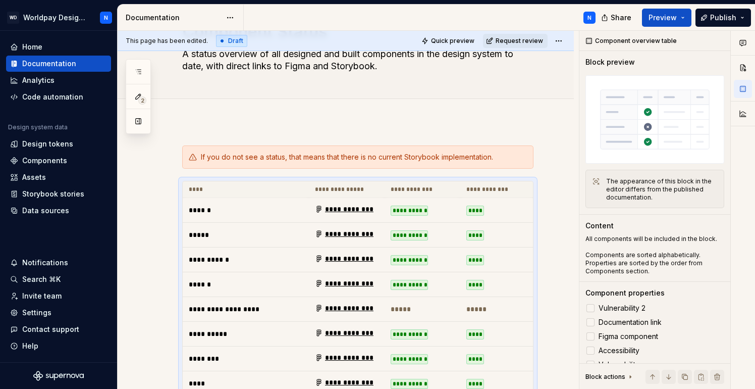
click at [598, 377] on ul "No internet connection. Reconnect to ensure all of your changes are synced." at bounding box center [631, 380] width 248 height 16
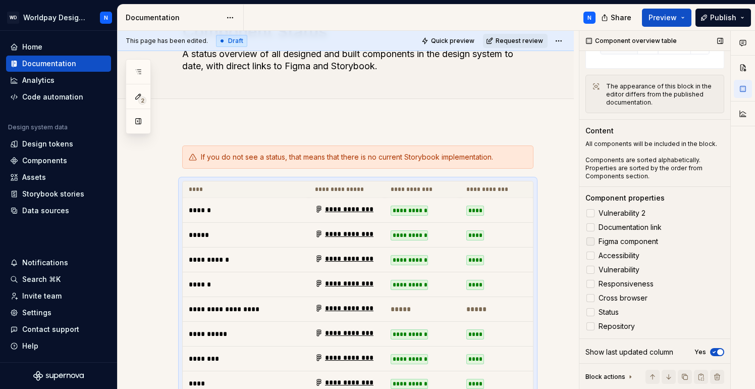
scroll to position [97, 0]
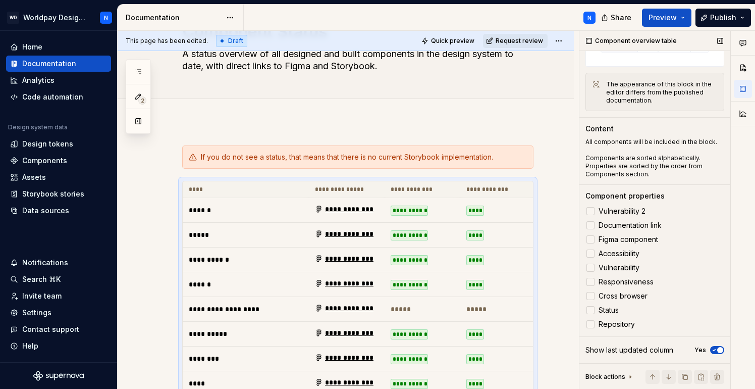
click at [715, 351] on icon "button" at bounding box center [714, 350] width 8 height 6
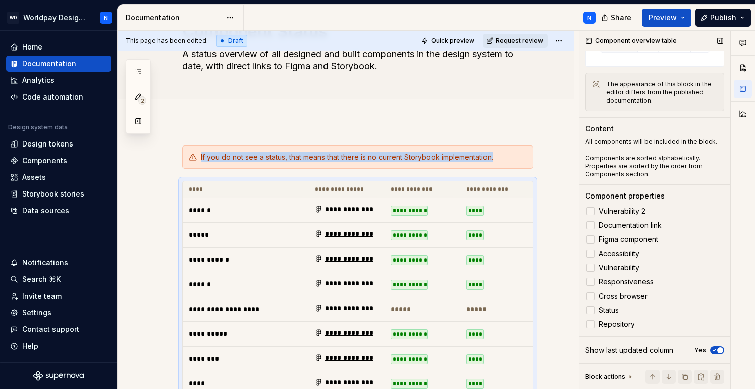
scroll to position [213, 0]
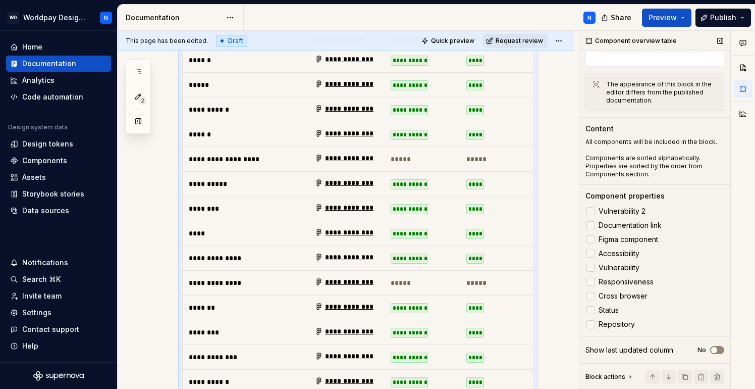
click at [719, 350] on button "No" at bounding box center [717, 350] width 14 height 8
click at [719, 349] on span "button" at bounding box center [720, 350] width 6 height 6
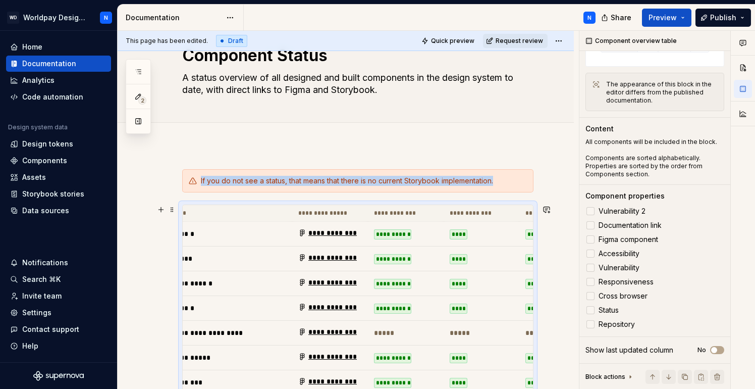
scroll to position [0, 0]
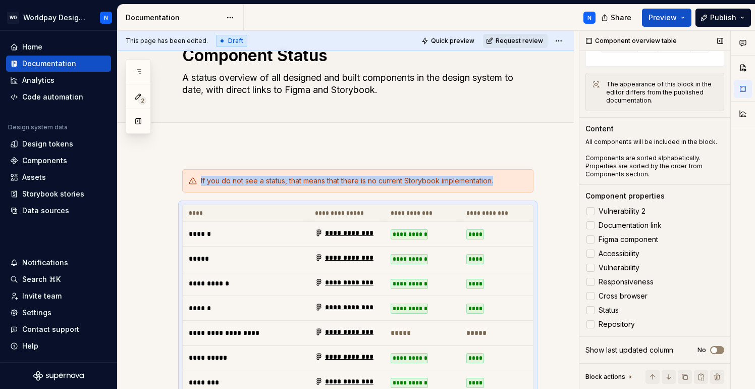
click at [721, 350] on button "No" at bounding box center [717, 350] width 14 height 8
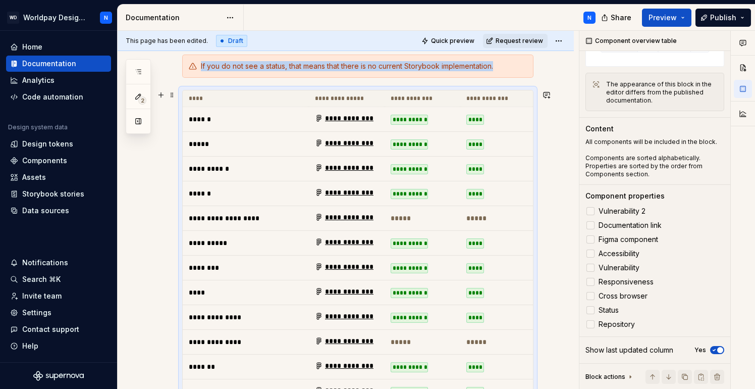
scroll to position [148, 0]
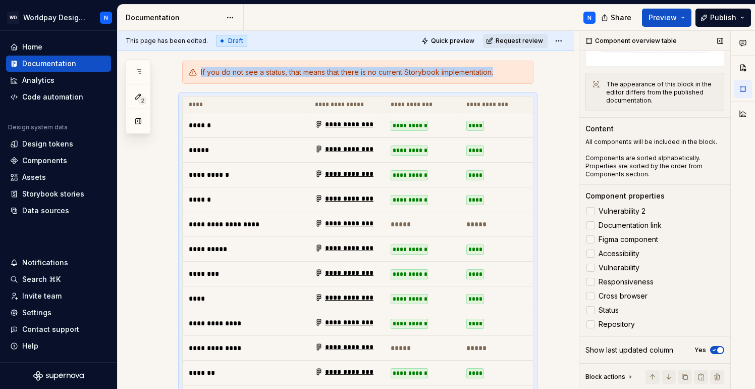
click at [712, 347] on icon "button" at bounding box center [714, 350] width 8 height 6
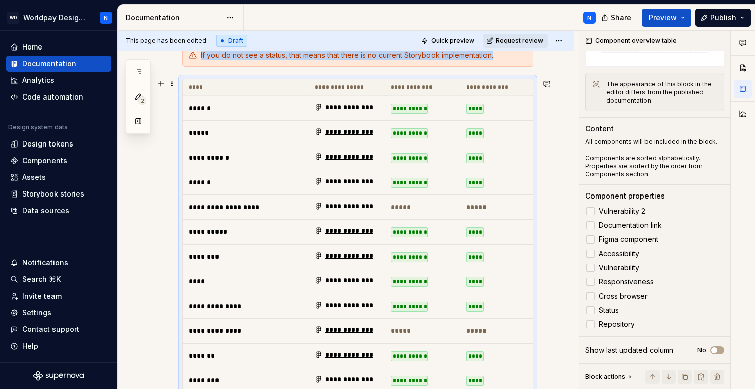
scroll to position [139, 0]
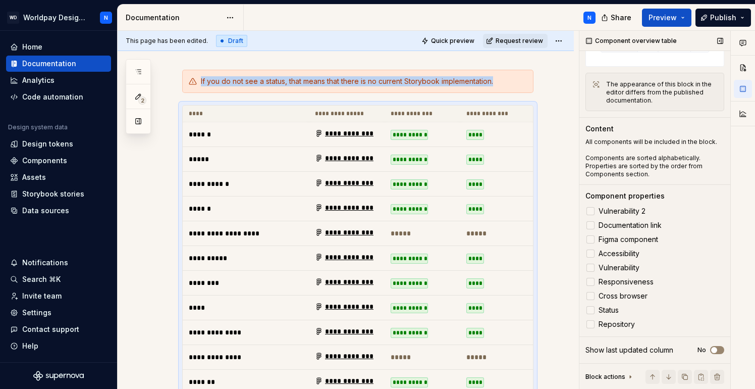
click at [721, 350] on button "No" at bounding box center [717, 350] width 14 height 8
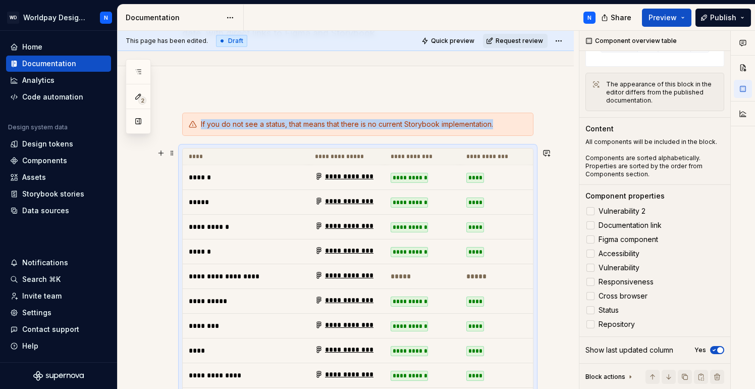
scroll to position [95, 0]
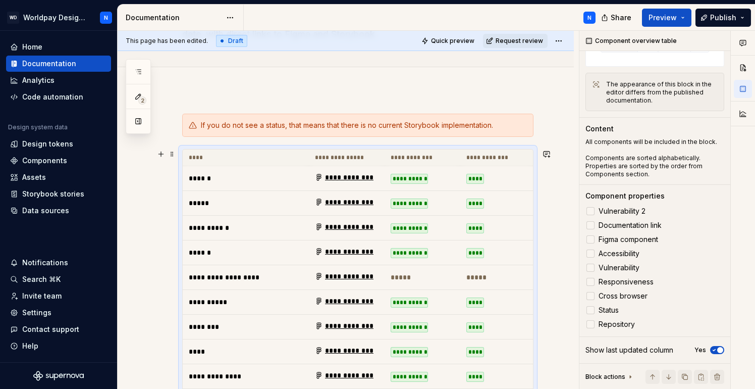
click at [517, 167] on td "****" at bounding box center [498, 178] width 76 height 25
click at [338, 87] on div "Add tab" at bounding box center [346, 78] width 456 height 22
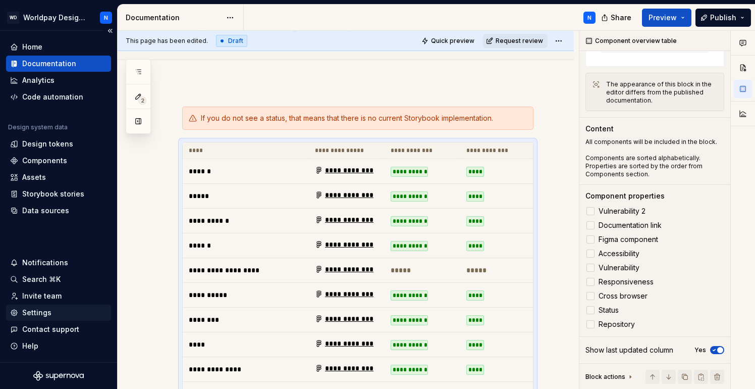
click at [44, 311] on div "Settings" at bounding box center [36, 312] width 29 height 10
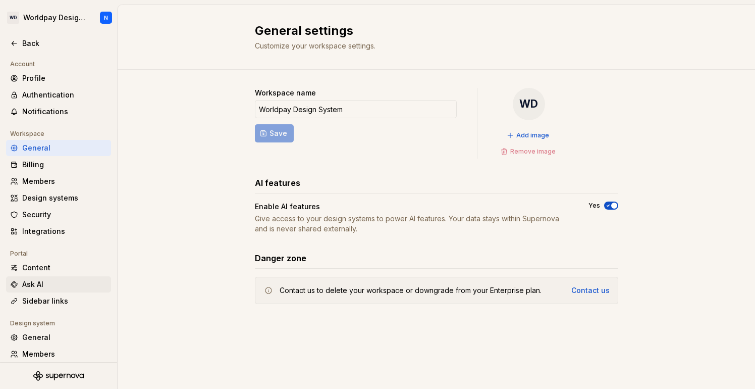
scroll to position [56, 0]
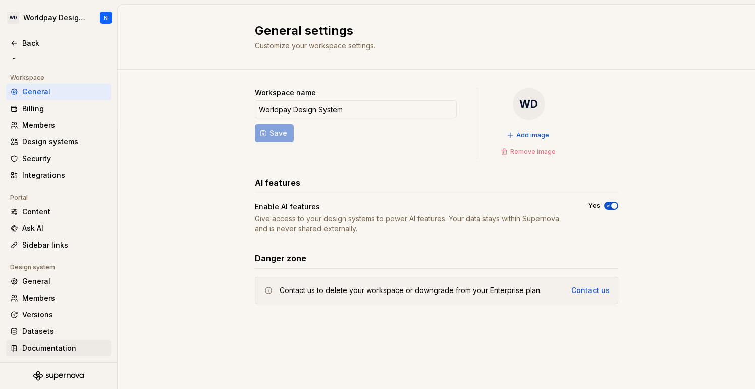
click at [58, 345] on div "Documentation" at bounding box center [64, 348] width 85 height 10
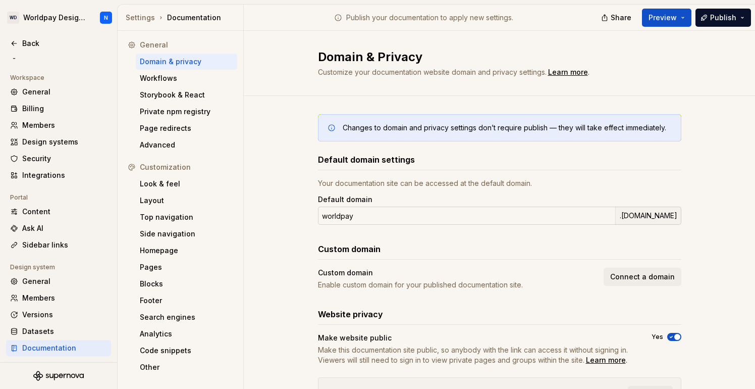
scroll to position [53, 0]
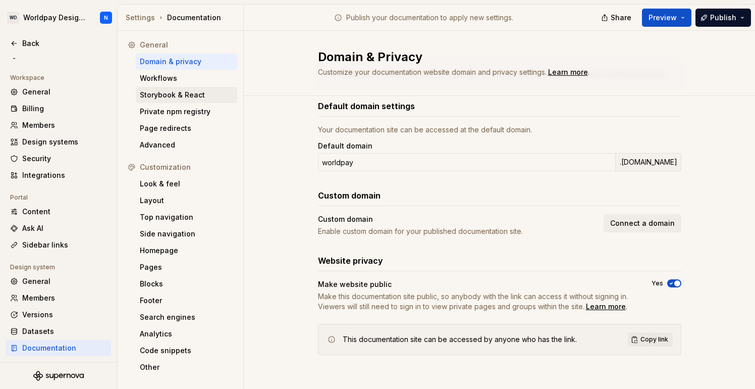
click at [174, 95] on div "Storybook & React" at bounding box center [186, 95] width 93 height 10
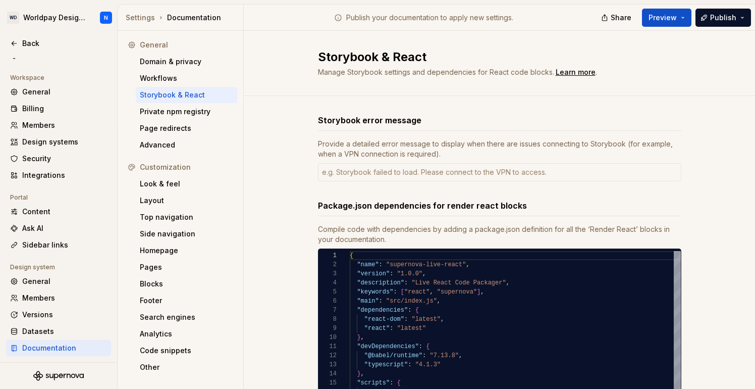
type textarea "*"
click at [197, 114] on div "Private npm registry" at bounding box center [186, 111] width 93 height 10
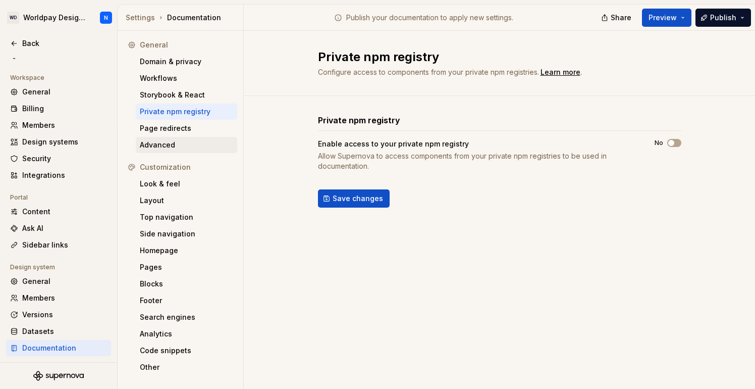
click at [181, 148] on div "Advanced" at bounding box center [186, 145] width 93 height 10
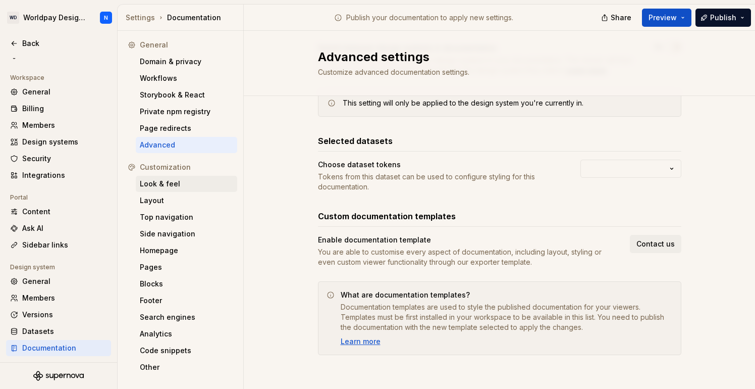
scroll to position [86, 0]
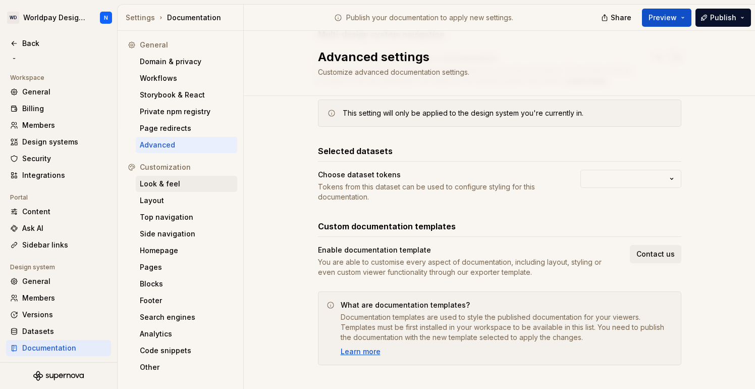
click at [187, 186] on div "Look & feel" at bounding box center [186, 184] width 93 height 10
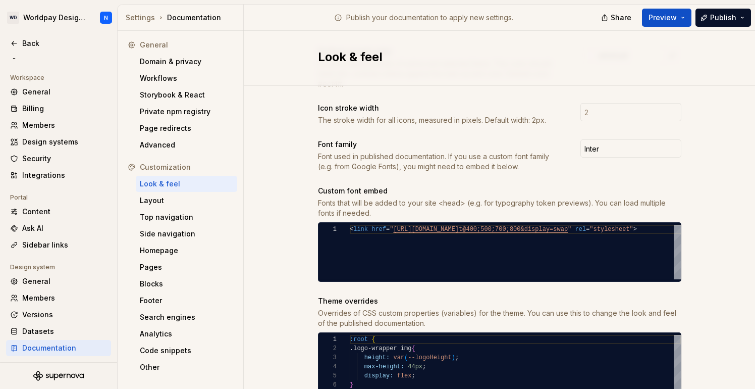
scroll to position [338, 0]
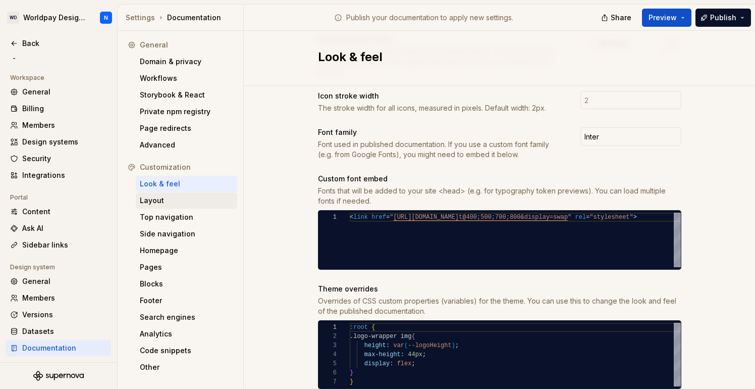
click at [195, 203] on div "Layout" at bounding box center [186, 200] width 93 height 10
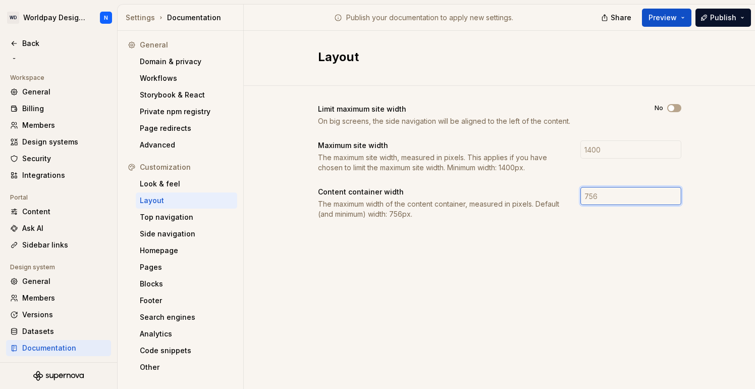
drag, startPoint x: 619, startPoint y: 200, endPoint x: 593, endPoint y: 200, distance: 25.7
click at [593, 200] on input "number" at bounding box center [630, 196] width 101 height 18
type input "900"
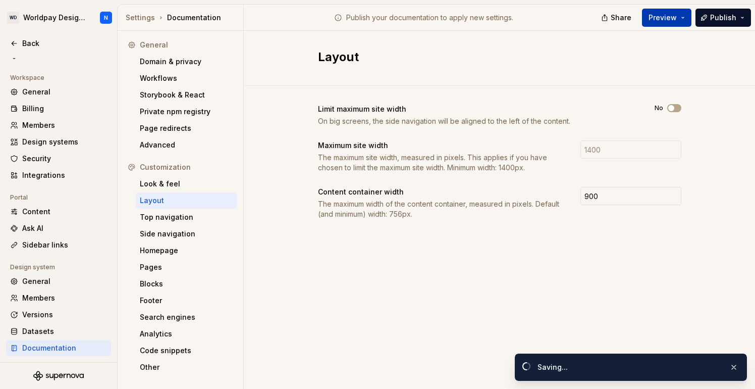
click at [662, 17] on span "Preview" at bounding box center [662, 18] width 28 height 10
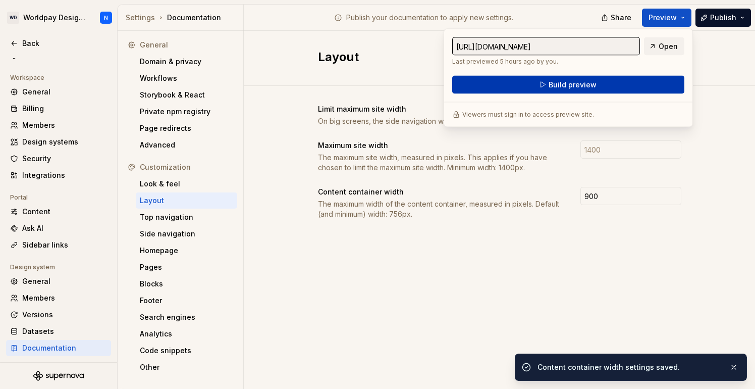
click at [592, 82] on span "Build preview" at bounding box center [573, 85] width 48 height 10
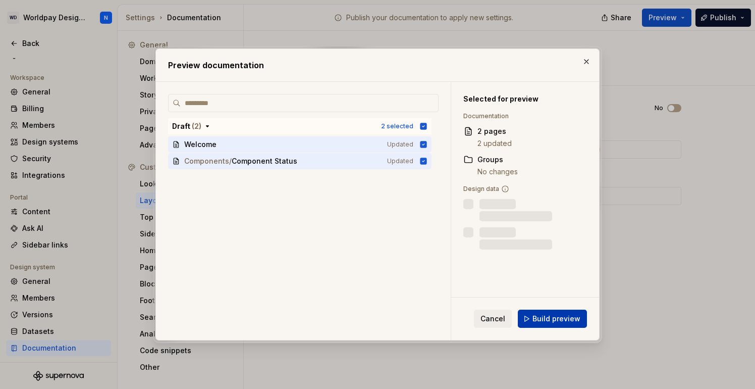
click at [559, 318] on span "Build preview" at bounding box center [556, 318] width 48 height 10
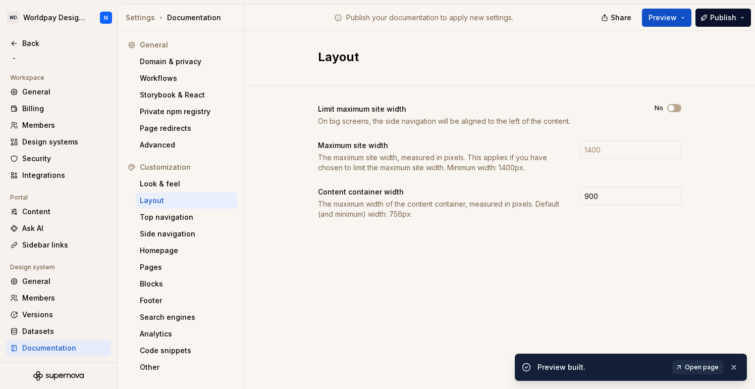
click at [699, 365] on span "Open page" at bounding box center [702, 367] width 34 height 8
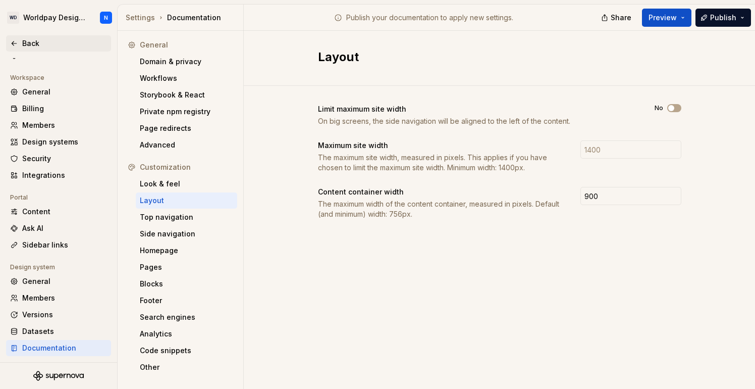
click at [26, 44] on div "Back" at bounding box center [64, 43] width 85 height 10
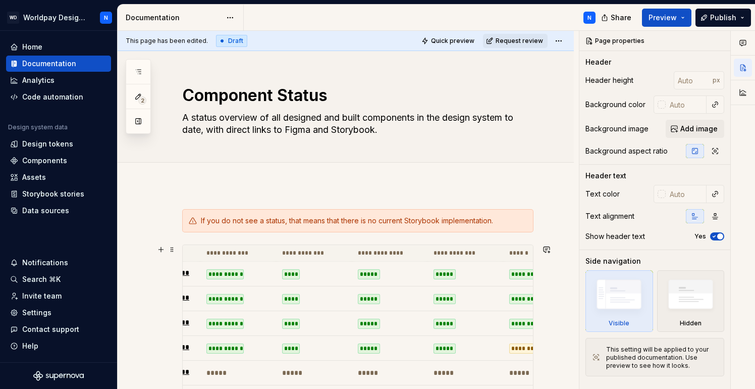
scroll to position [0, 185]
type textarea "*"
